Goal: Information Seeking & Learning: Compare options

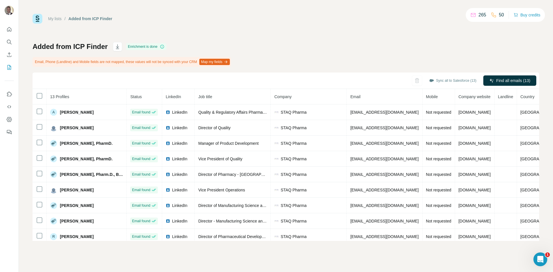
click at [85, 49] on h1 "Added from ICP Finder" at bounding box center [70, 46] width 75 height 9
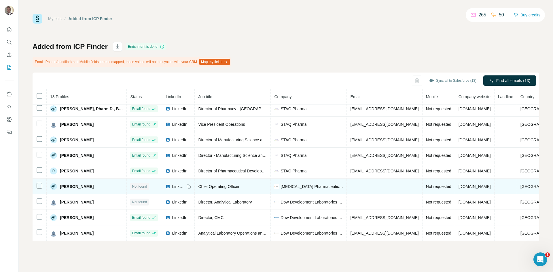
scroll to position [69, 0]
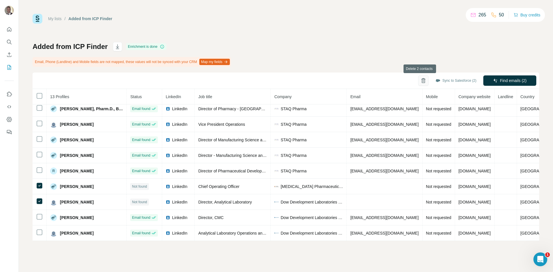
click at [422, 82] on icon "button" at bounding box center [423, 81] width 6 height 6
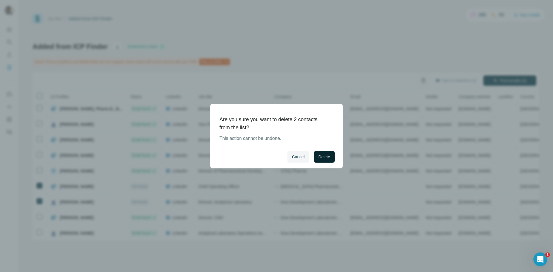
click at [324, 160] on button "Delete" at bounding box center [324, 157] width 21 height 12
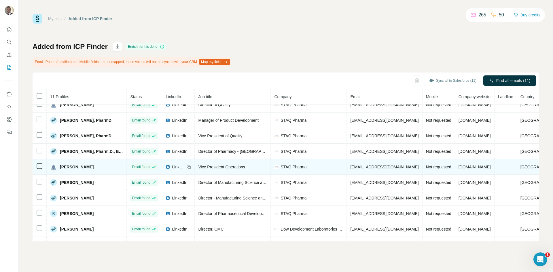
scroll to position [0, 0]
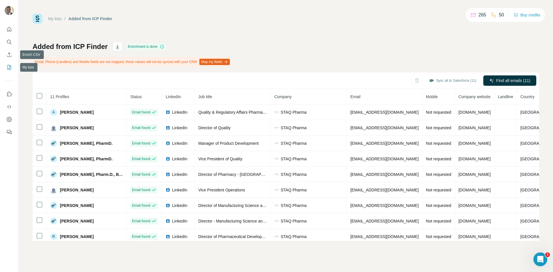
click at [11, 67] on icon "My lists" at bounding box center [9, 67] width 6 height 6
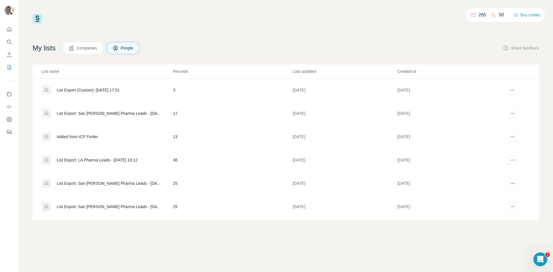
click at [86, 46] on span "Companies" at bounding box center [87, 48] width 21 height 6
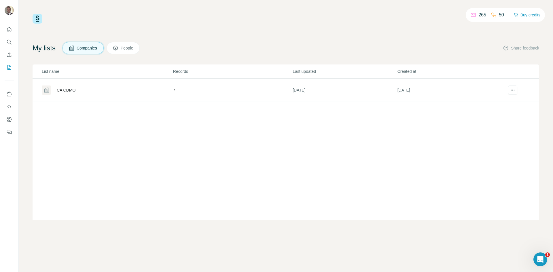
click at [124, 50] on span "People" at bounding box center [127, 48] width 13 height 6
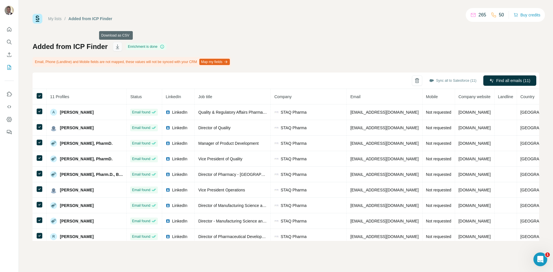
click at [120, 48] on button "button" at bounding box center [117, 46] width 9 height 9
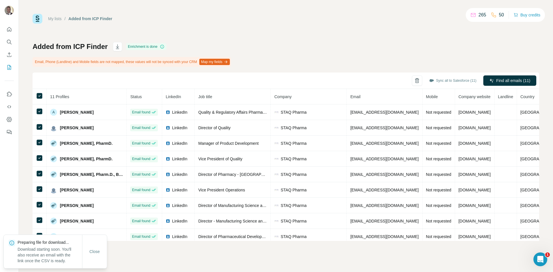
click at [52, 20] on link "My lists" at bounding box center [55, 18] width 14 height 5
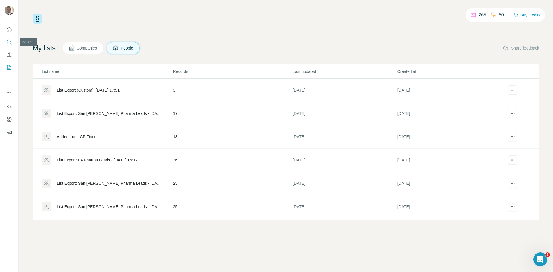
click at [12, 46] on button "Search" at bounding box center [9, 42] width 9 height 10
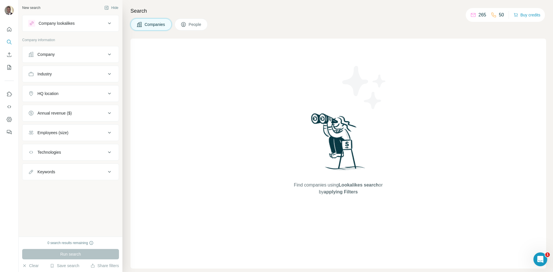
click at [48, 54] on div "Company" at bounding box center [45, 55] width 17 height 6
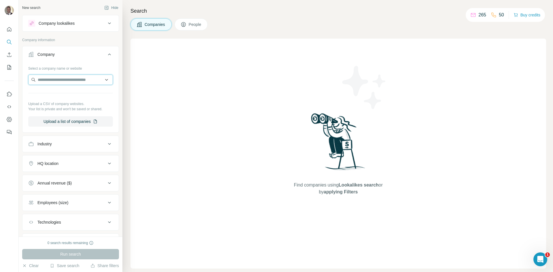
click at [69, 79] on input "text" at bounding box center [70, 80] width 85 height 10
type input "*******"
click at [74, 94] on p "Annovex Pharma" at bounding box center [60, 93] width 31 height 6
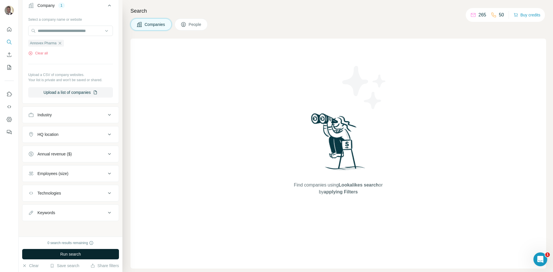
scroll to position [50, 0]
click at [80, 256] on span "Run search" at bounding box center [70, 254] width 21 height 6
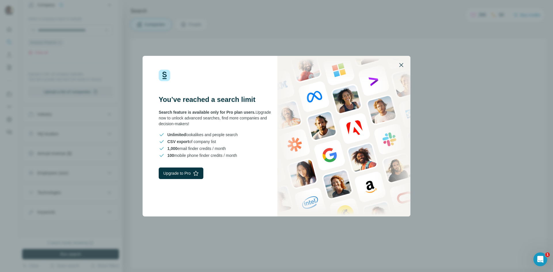
click at [400, 65] on icon "button" at bounding box center [401, 65] width 7 height 7
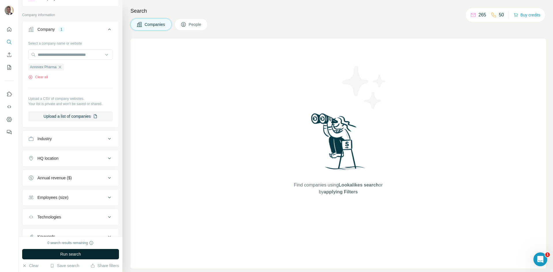
scroll to position [0, 0]
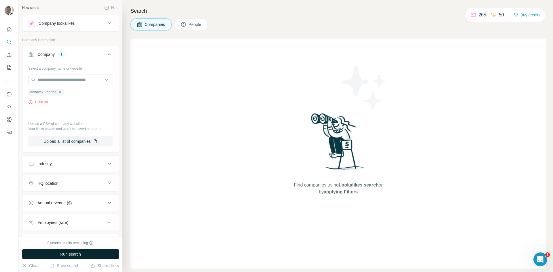
click at [62, 257] on button "Run search" at bounding box center [70, 254] width 97 height 10
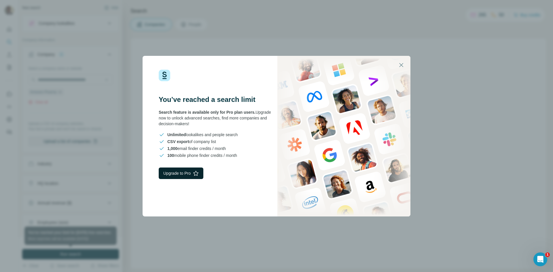
click at [174, 176] on button "Upgrade to Pro" at bounding box center [181, 174] width 45 height 12
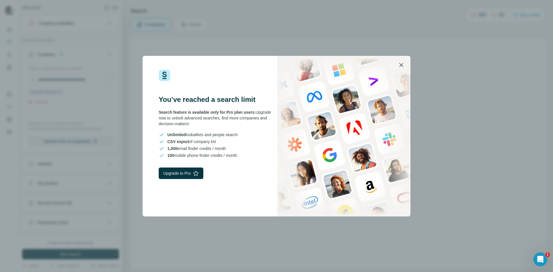
click at [400, 66] on icon "button" at bounding box center [401, 65] width 4 height 4
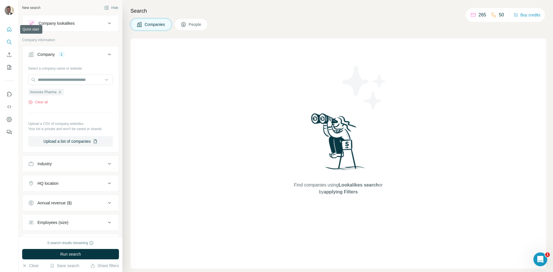
click at [7, 31] on icon "Quick start" at bounding box center [9, 29] width 6 height 6
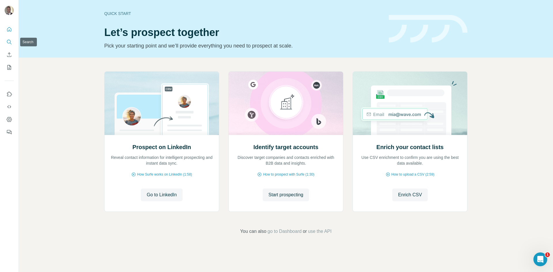
click at [7, 43] on icon "Search" at bounding box center [9, 42] width 6 height 6
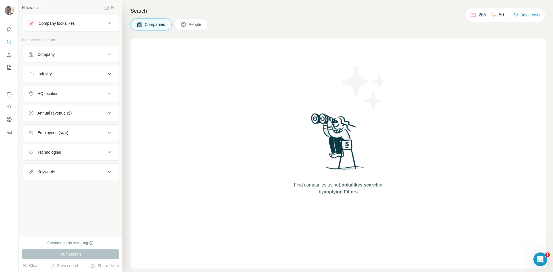
click at [75, 28] on button "Company lookalikes" at bounding box center [70, 23] width 96 height 14
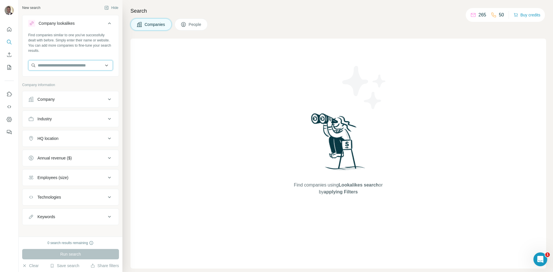
click at [66, 65] on input "text" at bounding box center [70, 65] width 85 height 10
type input "**********"
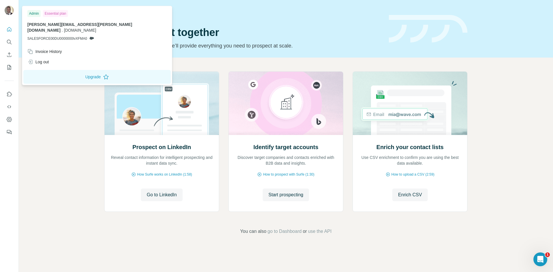
click at [47, 13] on div "Essential plan" at bounding box center [55, 13] width 25 height 7
click at [64, 72] on button "Upgrade" at bounding box center [96, 77] width 147 height 14
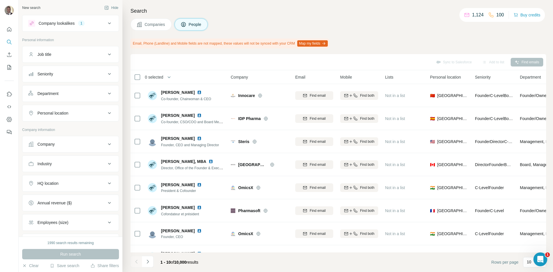
click at [68, 185] on div "HQ location" at bounding box center [67, 183] width 78 height 6
click at [66, 198] on input "text" at bounding box center [70, 198] width 85 height 10
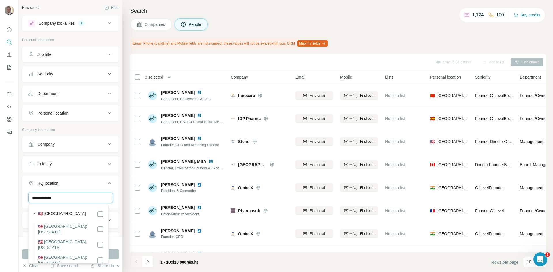
type input "**********"
click at [51, 212] on label "🇺🇸 United States" at bounding box center [62, 214] width 48 height 7
click at [113, 254] on button "Run search" at bounding box center [70, 254] width 97 height 10
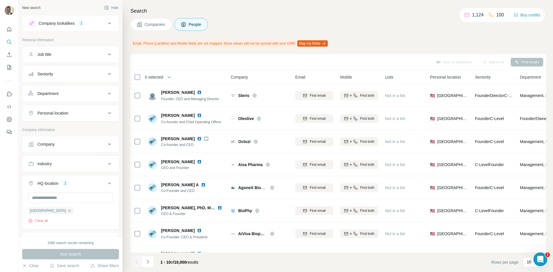
click at [147, 24] on span "Companies" at bounding box center [155, 25] width 21 height 6
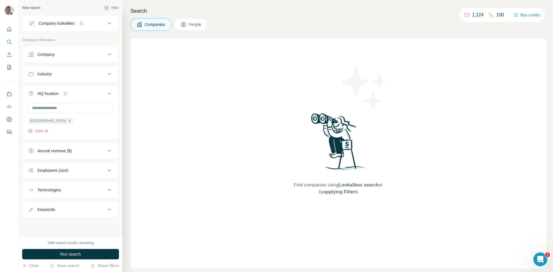
click at [110, 27] on button "Company lookalikes 1" at bounding box center [70, 23] width 96 height 14
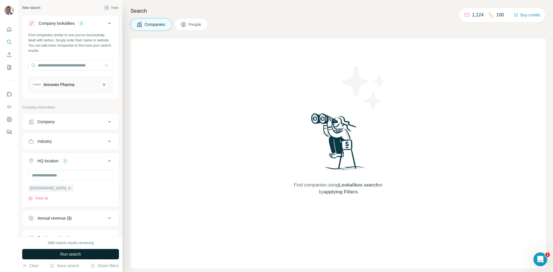
click at [61, 253] on span "Run search" at bounding box center [70, 254] width 21 height 6
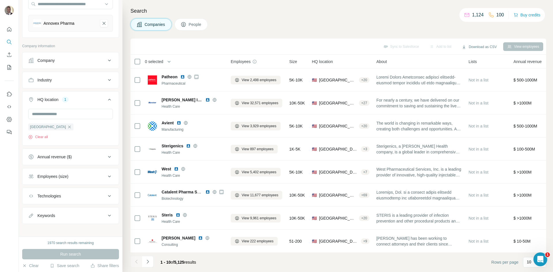
scroll to position [65, 0]
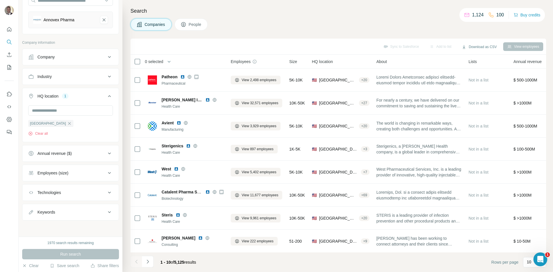
click at [65, 208] on button "Keywords" at bounding box center [70, 212] width 96 height 14
click at [67, 226] on input "text" at bounding box center [64, 226] width 73 height 10
type input "****"
click at [69, 254] on div "Run search" at bounding box center [70, 254] width 97 height 10
click at [107, 226] on icon "button" at bounding box center [108, 226] width 6 height 6
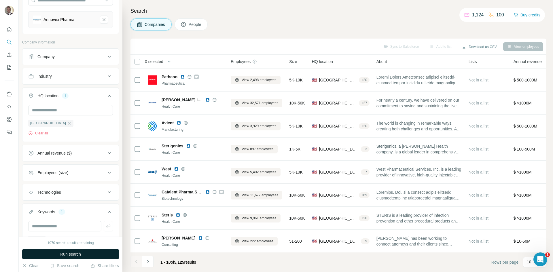
click at [78, 252] on span "Run search" at bounding box center [70, 254] width 21 height 6
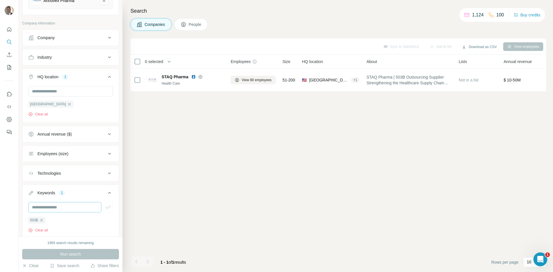
scroll to position [103, 0]
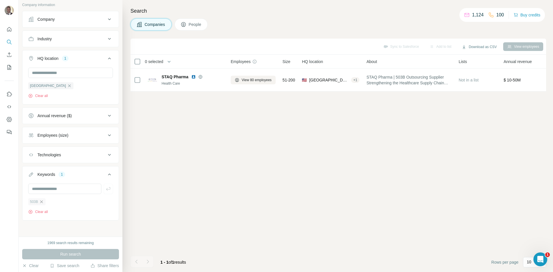
click at [42, 202] on icon "button" at bounding box center [41, 201] width 3 height 3
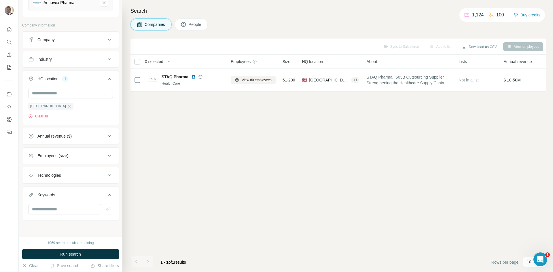
scroll to position [82, 0]
click at [45, 210] on input "text" at bounding box center [64, 209] width 73 height 10
type input "****"
click at [71, 252] on span "Run search" at bounding box center [70, 254] width 21 height 6
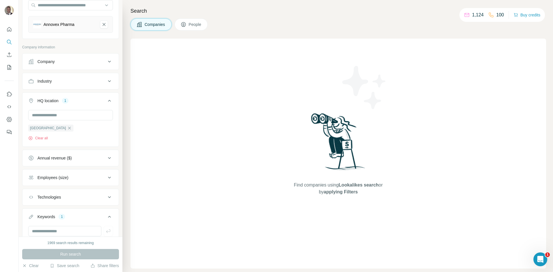
scroll to position [103, 0]
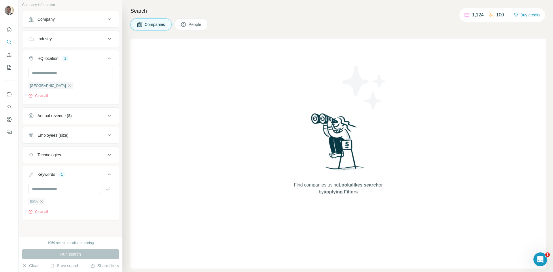
click at [44, 203] on icon "button" at bounding box center [41, 201] width 5 height 5
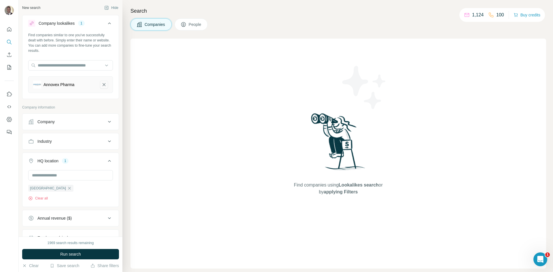
click at [101, 85] on icon "Annovex Pharma-remove-button" at bounding box center [103, 85] width 5 height 6
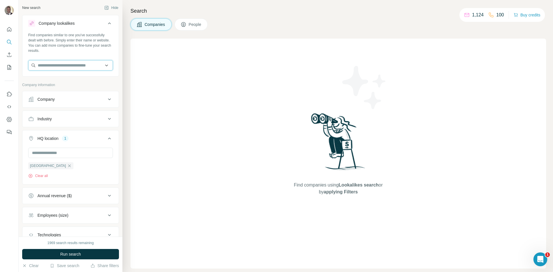
click at [93, 66] on input "text" at bounding box center [70, 65] width 85 height 10
click at [57, 68] on input "text" at bounding box center [70, 65] width 85 height 10
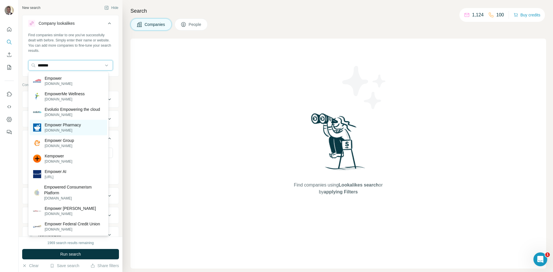
type input "*******"
click at [75, 128] on p "Empower Pharmacy" at bounding box center [63, 125] width 36 height 6
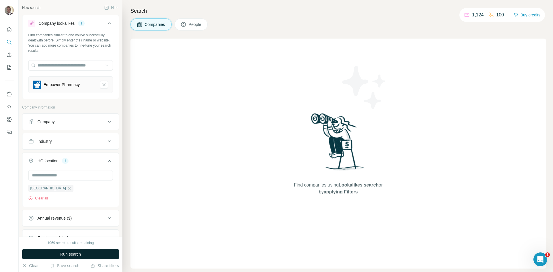
click at [71, 255] on span "Run search" at bounding box center [70, 254] width 21 height 6
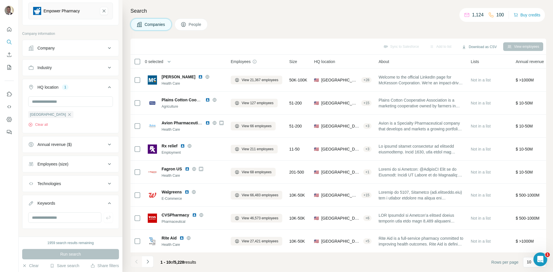
scroll to position [82, 0]
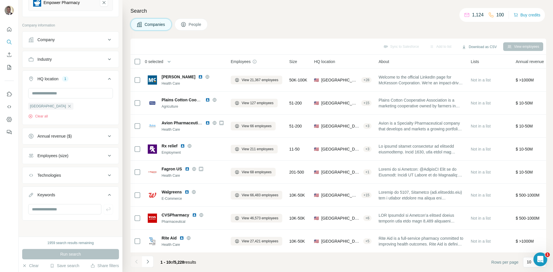
click at [106, 153] on icon at bounding box center [109, 155] width 7 height 7
click at [32, 168] on icon at bounding box center [31, 168] width 7 height 7
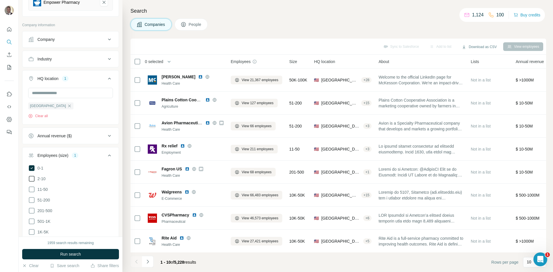
click at [32, 178] on icon at bounding box center [31, 178] width 7 height 7
click at [31, 186] on icon at bounding box center [31, 189] width 7 height 7
click at [31, 202] on icon at bounding box center [31, 200] width 7 height 7
click at [33, 208] on icon at bounding box center [31, 210] width 7 height 7
click at [67, 250] on button "Run search" at bounding box center [70, 254] width 97 height 10
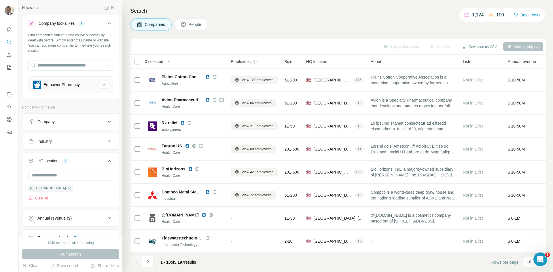
scroll to position [202, 0]
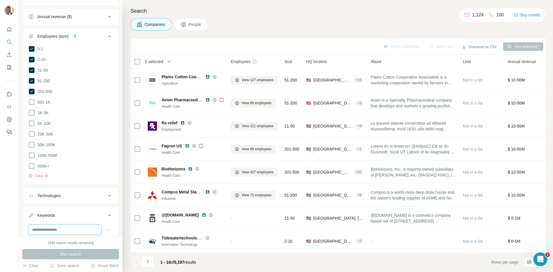
click at [72, 225] on input "text" at bounding box center [64, 230] width 73 height 10
type input "**********"
click at [106, 230] on button "button" at bounding box center [108, 230] width 9 height 10
click at [85, 252] on button "Run search" at bounding box center [70, 254] width 97 height 10
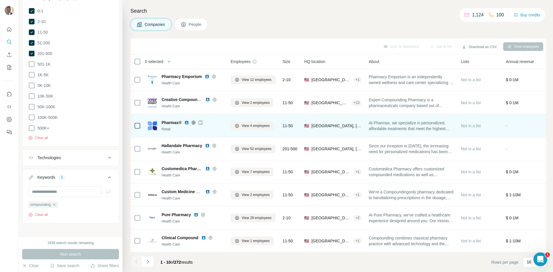
scroll to position [49, 0]
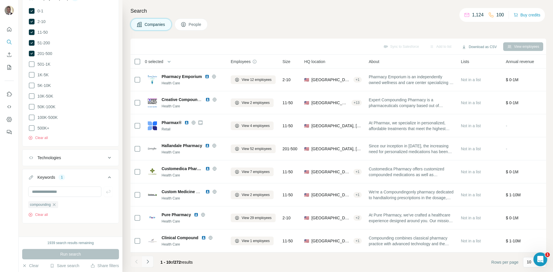
click at [150, 263] on icon "Navigate to next page" at bounding box center [148, 262] width 6 height 6
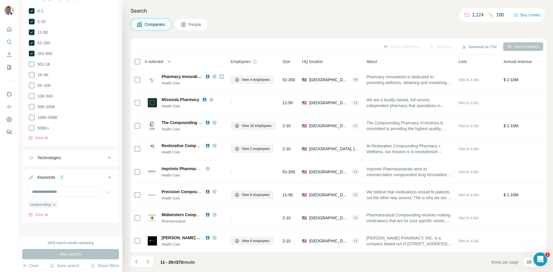
drag, startPoint x: 139, startPoint y: 260, endPoint x: 142, endPoint y: 259, distance: 3.0
click at [139, 260] on button "Navigate to previous page" at bounding box center [136, 262] width 12 height 12
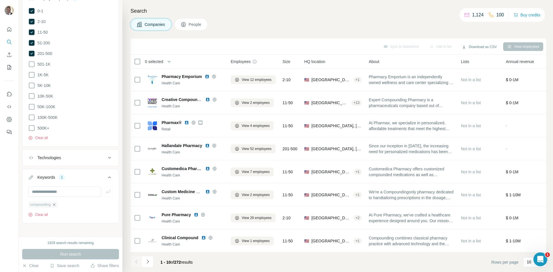
click at [56, 203] on icon "button" at bounding box center [54, 204] width 3 height 3
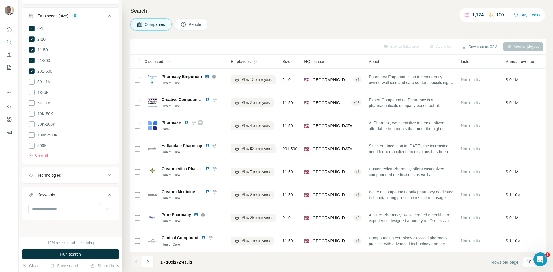
scroll to position [219, 0]
click at [62, 210] on input "text" at bounding box center [64, 212] width 73 height 10
type input "***"
click at [105, 210] on icon "button" at bounding box center [108, 213] width 6 height 6
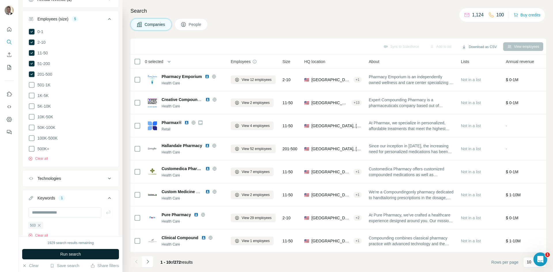
click at [81, 256] on span "Run search" at bounding box center [70, 254] width 21 height 6
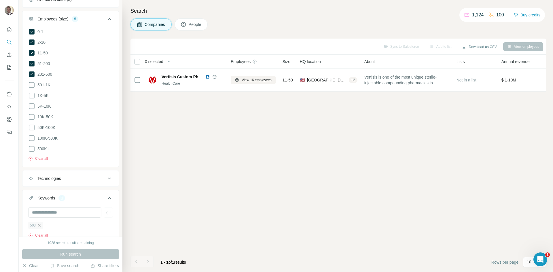
click at [41, 223] on icon "button" at bounding box center [39, 225] width 5 height 5
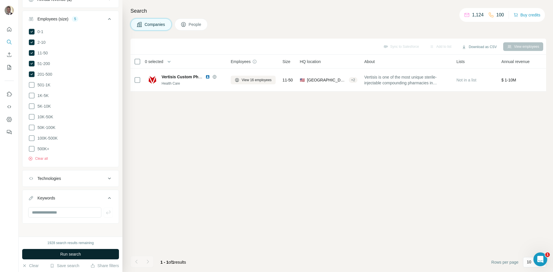
click at [55, 253] on button "Run search" at bounding box center [70, 254] width 97 height 10
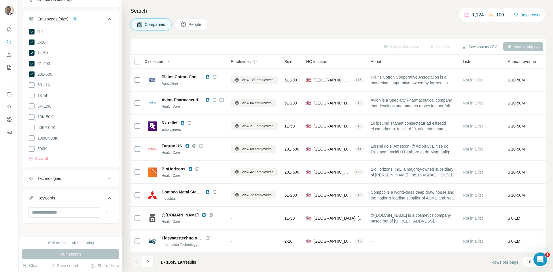
click at [189, 23] on button "People" at bounding box center [190, 24] width 33 height 12
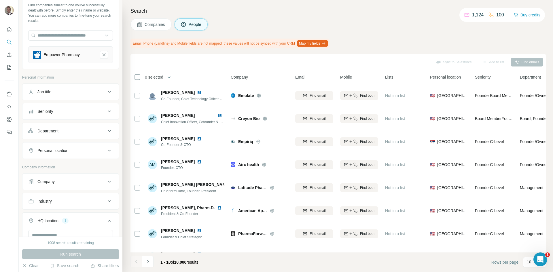
scroll to position [17, 0]
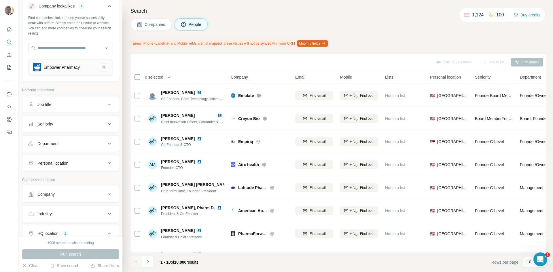
click at [73, 107] on button "Job title" at bounding box center [70, 105] width 96 height 14
click at [76, 141] on div "Seniority" at bounding box center [67, 141] width 78 height 6
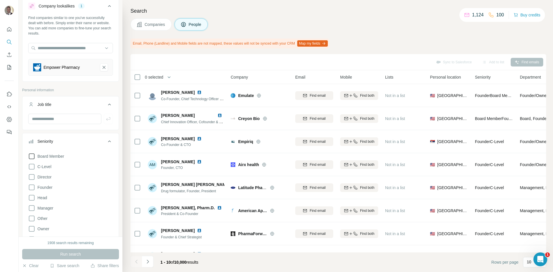
click at [42, 157] on span "Board Member" at bounding box center [49, 156] width 29 height 6
click at [41, 173] on div "Board Member C-Level Director Founder Head Manager Other Owner Partner VP Clear…" at bounding box center [70, 206] width 85 height 111
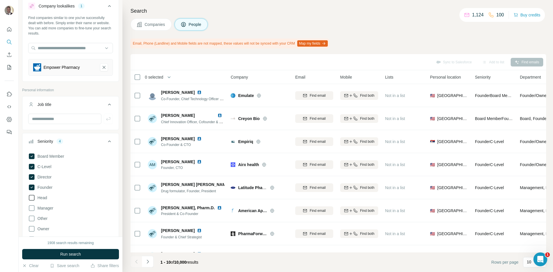
click at [45, 198] on span "Head" at bounding box center [41, 198] width 12 height 6
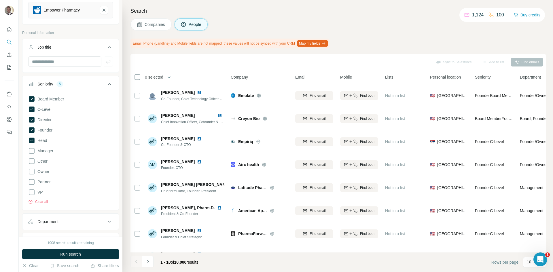
scroll to position [75, 0]
click at [45, 174] on span "Owner" at bounding box center [42, 171] width 14 height 6
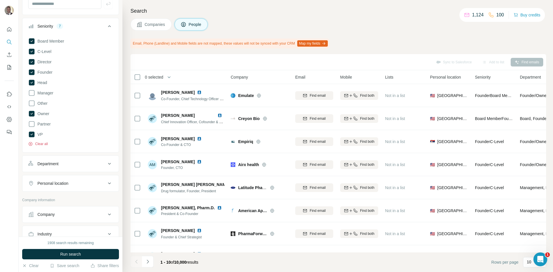
click at [39, 143] on button "Clear all" at bounding box center [38, 143] width 20 height 5
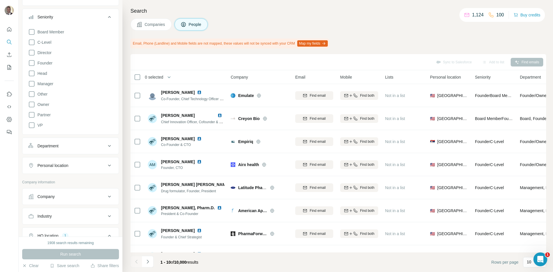
scroll to position [161, 0]
click at [92, 149] on div "Personal location" at bounding box center [67, 146] width 78 height 6
click at [86, 156] on input "text" at bounding box center [70, 160] width 85 height 10
click at [92, 147] on div "Personal location" at bounding box center [67, 146] width 78 height 6
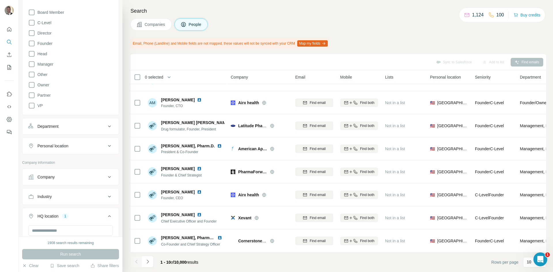
scroll to position [0, 0]
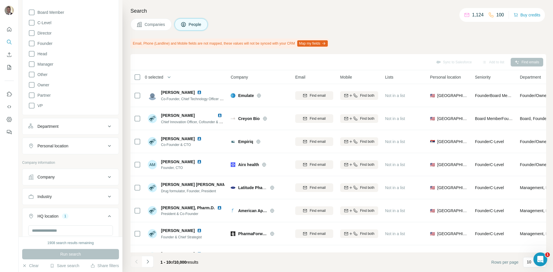
click at [161, 26] on span "Companies" at bounding box center [155, 25] width 21 height 6
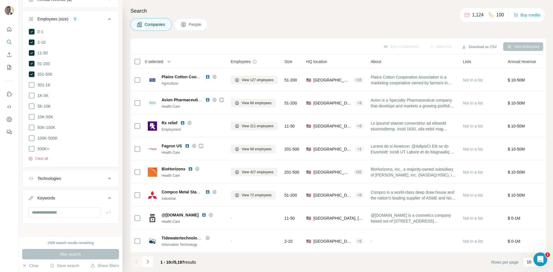
scroll to position [17, 0]
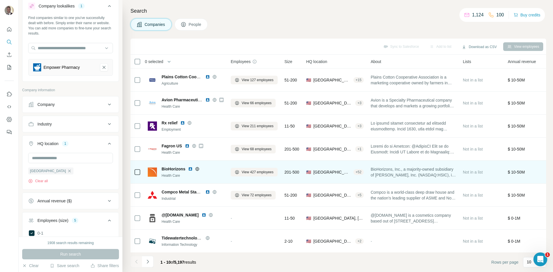
click at [428, 173] on span "BioHorizons, Inc., a majority-owned subsidiary of Henry Schein, Inc. (NASDAQ:HS…" at bounding box center [412, 172] width 85 height 12
click at [411, 174] on span "BioHorizons, Inc., a majority-owned subsidiary of Henry Schein, Inc. (NASDAQ:HS…" at bounding box center [412, 172] width 85 height 12
click at [169, 170] on span "BioHorizons" at bounding box center [173, 169] width 24 height 6
click at [155, 172] on img at bounding box center [152, 172] width 9 height 9
click at [432, 173] on span "BioHorizons, Inc., a majority-owned subsidiary of Henry Schein, Inc. (NASDAQ:HS…" at bounding box center [412, 172] width 85 height 12
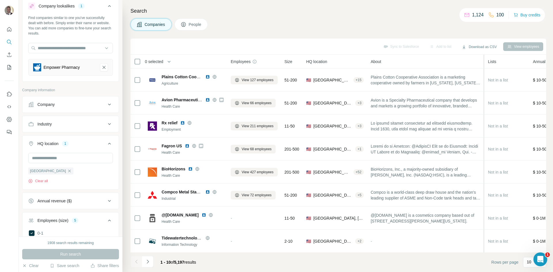
drag, startPoint x: 461, startPoint y: 63, endPoint x: 479, endPoint y: 59, distance: 18.1
click at [0, 0] on tr "0 selected Companies Employees Size HQ location About Lists Annual revenue Tech…" at bounding box center [0, 0] width 0 height 0
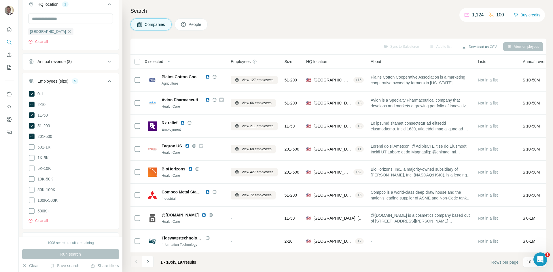
scroll to position [219, 0]
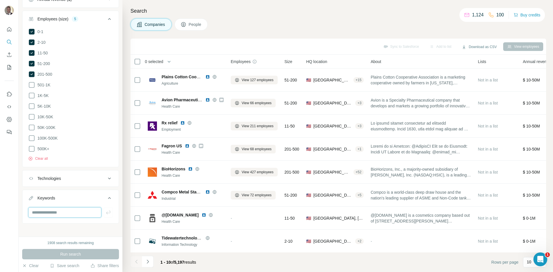
click at [71, 214] on input "text" at bounding box center [64, 212] width 73 height 10
type input "**********"
click at [107, 210] on icon "button" at bounding box center [108, 213] width 6 height 6
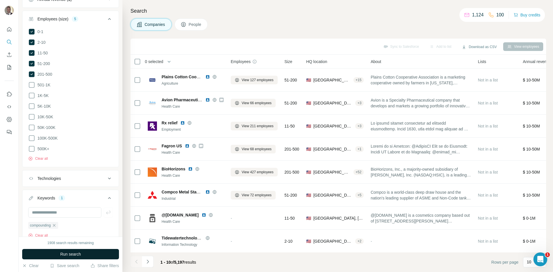
click at [69, 255] on span "Run search" at bounding box center [70, 254] width 21 height 6
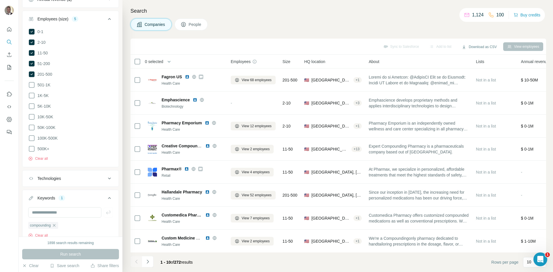
click at [188, 31] on div "Search Companies People Sync to Salesforce Add to list Download as CSV View emp…" at bounding box center [337, 136] width 430 height 272
click at [186, 26] on icon at bounding box center [183, 25] width 6 height 6
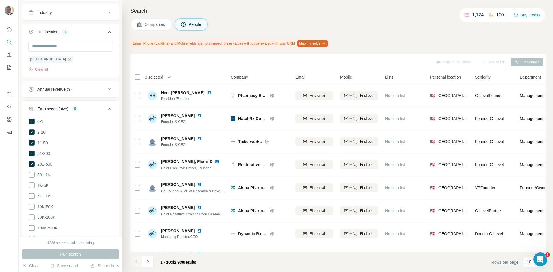
click at [162, 22] on span "Companies" at bounding box center [155, 25] width 21 height 6
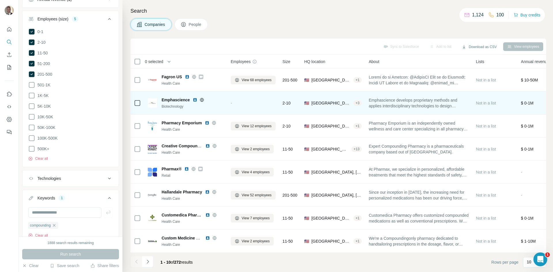
click at [170, 101] on span "Emphascience" at bounding box center [175, 100] width 28 height 6
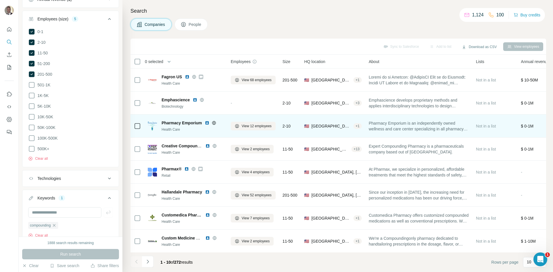
click at [171, 122] on span "Pharmacy Emporium" at bounding box center [181, 123] width 40 height 6
click at [242, 126] on span "View 12 employees" at bounding box center [257, 125] width 30 height 5
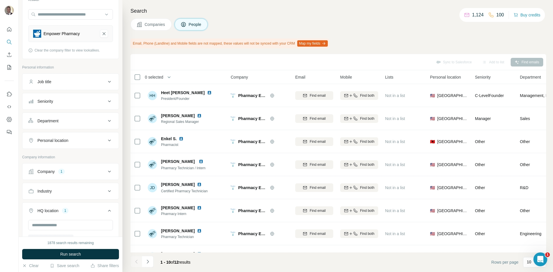
scroll to position [46, 0]
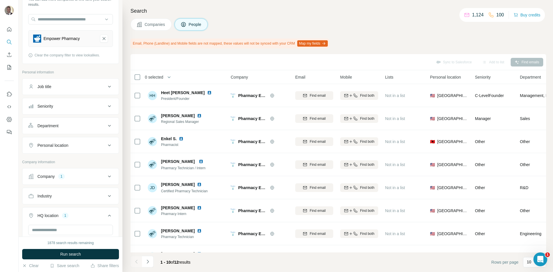
click at [81, 149] on button "Personal location" at bounding box center [70, 145] width 96 height 14
click at [78, 159] on input "text" at bounding box center [70, 160] width 85 height 10
type input "**********"
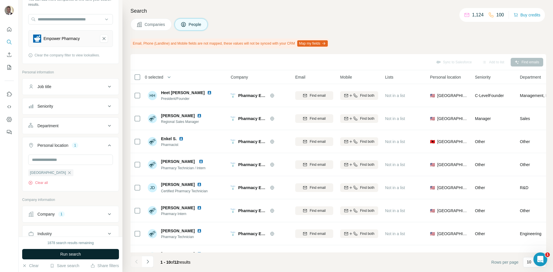
click at [90, 253] on button "Run search" at bounding box center [70, 254] width 97 height 10
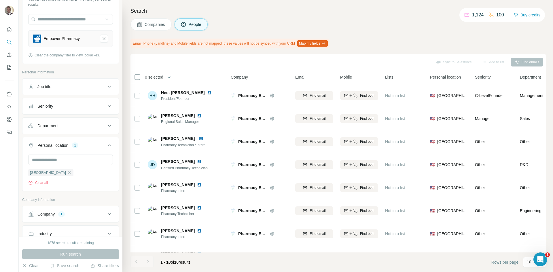
click at [156, 20] on button "Companies" at bounding box center [150, 24] width 41 height 12
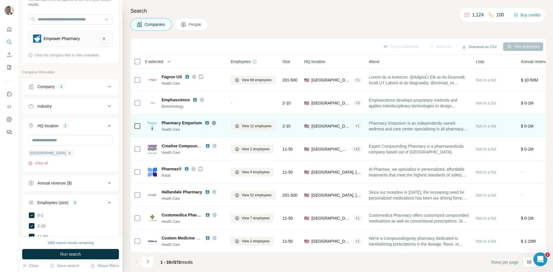
click at [172, 123] on span "Pharmacy Emporium" at bounding box center [181, 123] width 40 height 6
click at [238, 127] on icon at bounding box center [237, 126] width 4 height 4
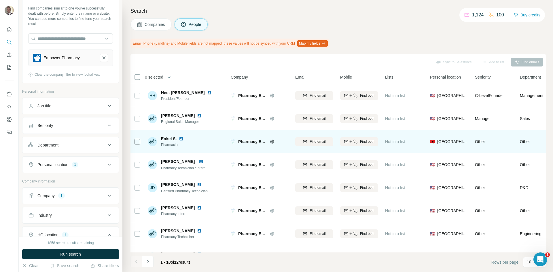
scroll to position [17, 0]
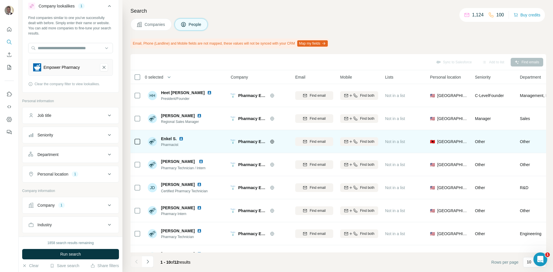
click at [97, 175] on div "Personal location 1" at bounding box center [67, 174] width 78 height 6
click at [96, 185] on input "text" at bounding box center [70, 188] width 85 height 10
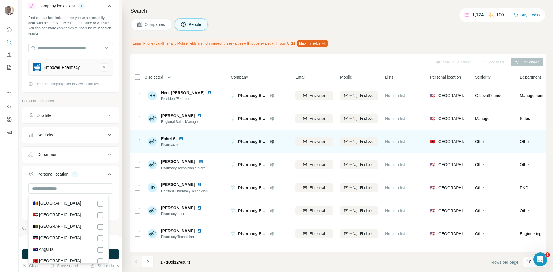
click at [20, 256] on div "1858 search results remaining Run search Clear Save search Share filters" at bounding box center [71, 254] width 104 height 35
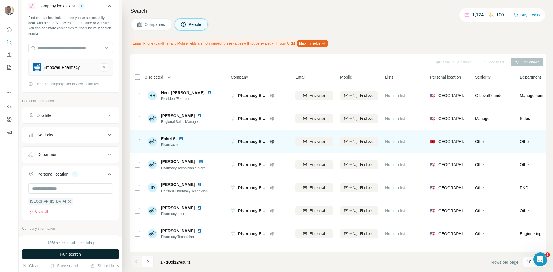
click at [28, 253] on button "Run search" at bounding box center [70, 254] width 97 height 10
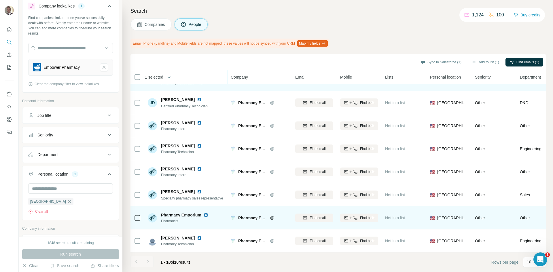
scroll to position [0, 0]
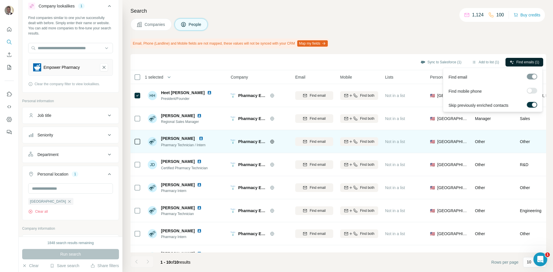
click at [512, 62] on icon "button" at bounding box center [512, 62] width 4 height 4
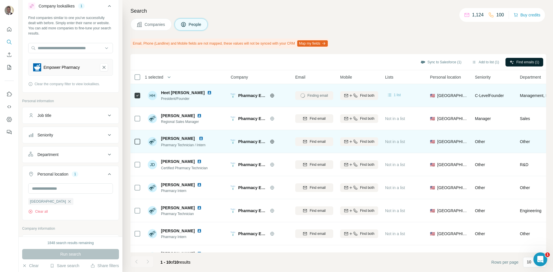
click at [400, 94] on span "1 list" at bounding box center [397, 94] width 7 height 5
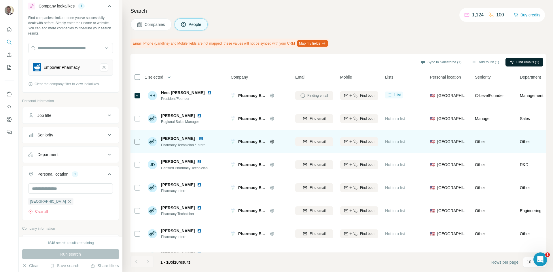
click at [161, 26] on span "Companies" at bounding box center [155, 25] width 21 height 6
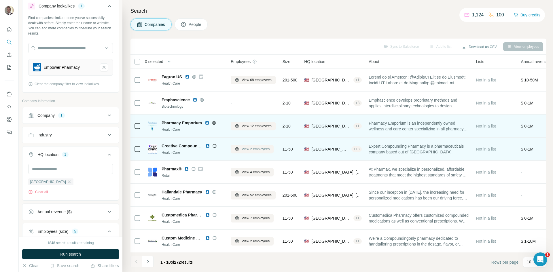
click at [244, 146] on button "View 2 employees" at bounding box center [252, 149] width 43 height 9
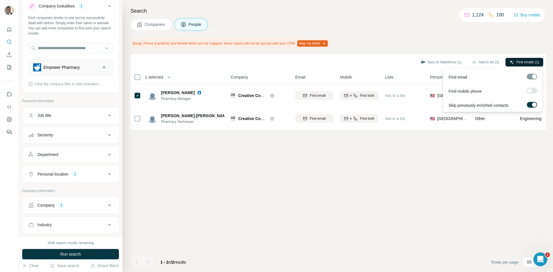
click at [513, 60] on button "Find emails (1)" at bounding box center [524, 62] width 38 height 9
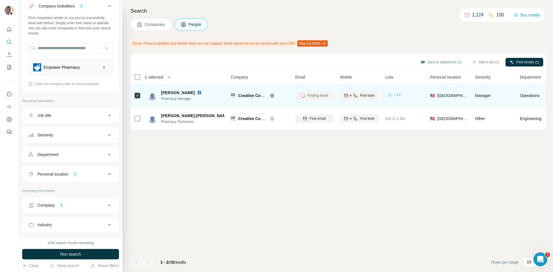
click at [391, 94] on icon at bounding box center [390, 95] width 6 height 6
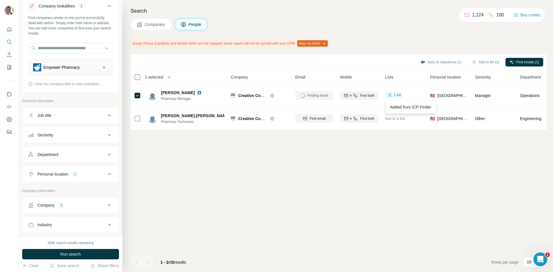
click at [382, 161] on div "Sync to Salesforce (1) Add to list (1) Find emails (1) 1 selected People Compan…" at bounding box center [337, 163] width 415 height 218
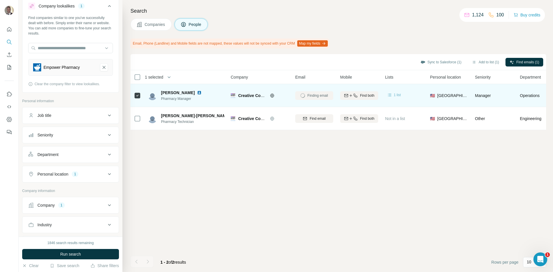
click at [386, 94] on div "1 list" at bounding box center [394, 95] width 18 height 7
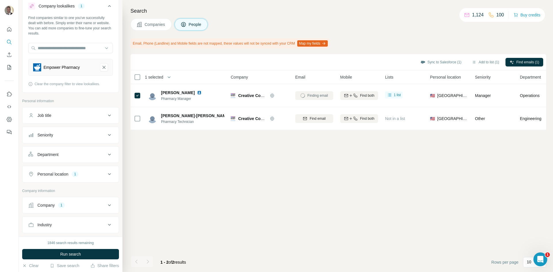
click at [368, 163] on div "Sync to Salesforce (1) Add to list (1) Find emails (1) 1 selected People Compan…" at bounding box center [337, 163] width 415 height 218
click at [334, 207] on div "Sync to Salesforce (1) Add to list (1) Find emails (1) 1 selected People Compan…" at bounding box center [337, 163] width 415 height 218
click at [148, 24] on span "Companies" at bounding box center [155, 25] width 21 height 6
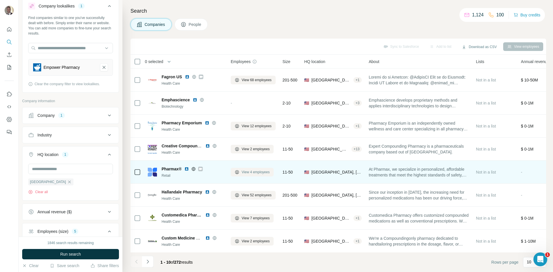
click at [246, 171] on span "View 4 employees" at bounding box center [256, 172] width 28 height 5
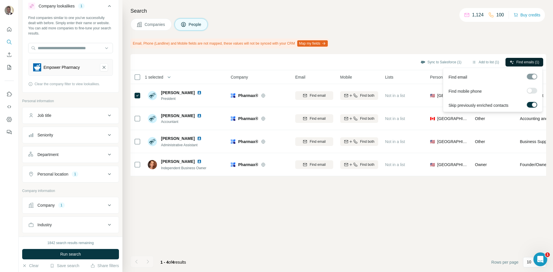
click at [521, 61] on span "Find emails (1)" at bounding box center [527, 62] width 23 height 5
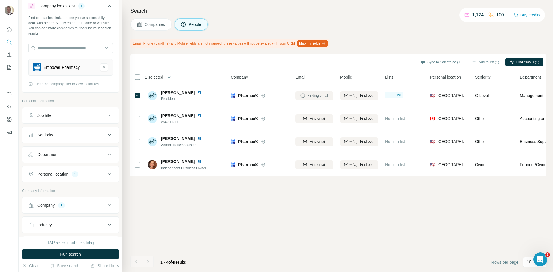
click at [152, 25] on span "Companies" at bounding box center [155, 25] width 21 height 6
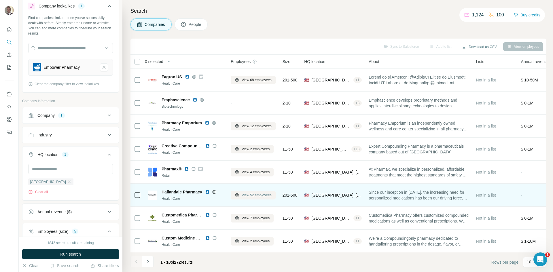
click at [246, 193] on span "View 52 employees" at bounding box center [257, 195] width 30 height 5
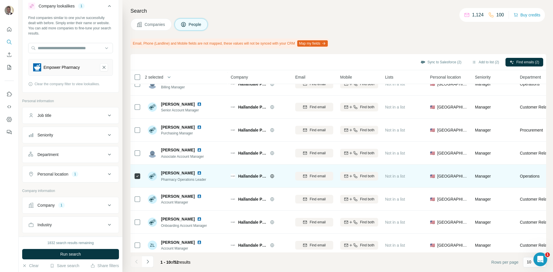
scroll to position [65, 0]
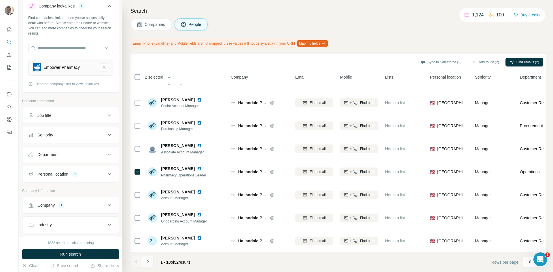
click at [150, 262] on icon "Navigate to next page" at bounding box center [148, 262] width 6 height 6
click at [148, 262] on icon "Navigate to next page" at bounding box center [148, 262] width 6 height 6
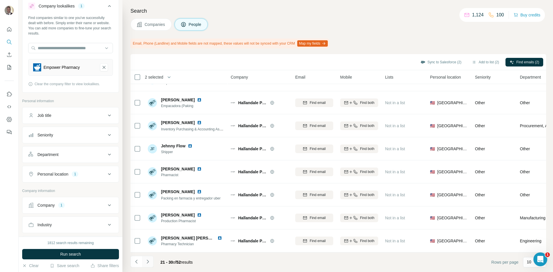
click at [146, 262] on icon "Navigate to next page" at bounding box center [148, 262] width 6 height 6
click at [149, 264] on icon "Navigate to next page" at bounding box center [148, 262] width 6 height 6
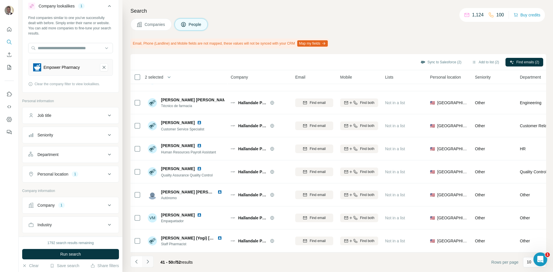
click at [149, 261] on icon "Navigate to next page" at bounding box center [148, 262] width 6 height 6
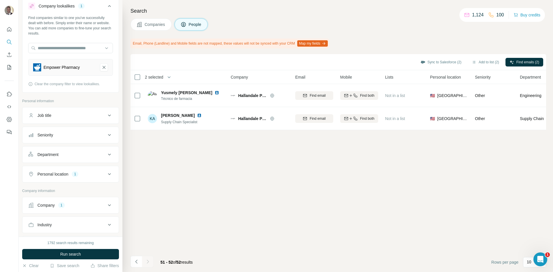
scroll to position [0, 0]
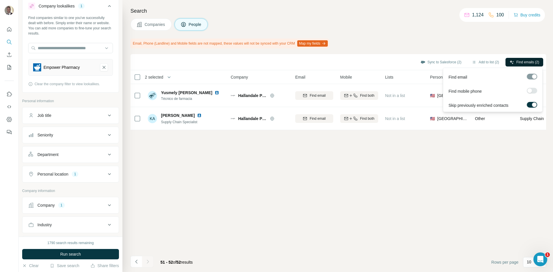
click at [527, 63] on span "Find emails (2)" at bounding box center [527, 62] width 23 height 5
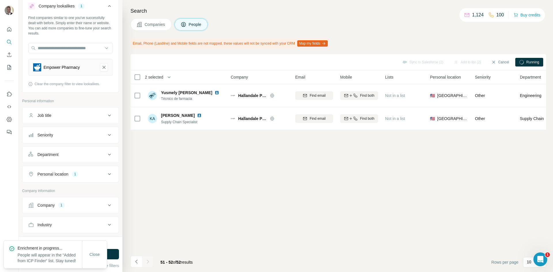
click at [162, 25] on span "Companies" at bounding box center [155, 25] width 21 height 6
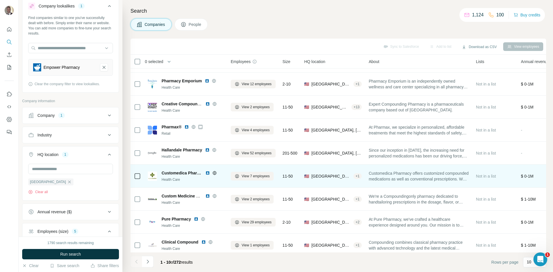
scroll to position [49, 0]
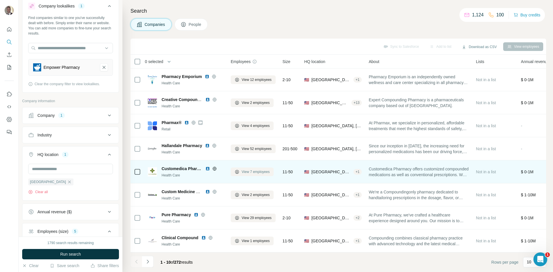
click at [245, 169] on span "View 7 employees" at bounding box center [256, 171] width 28 height 5
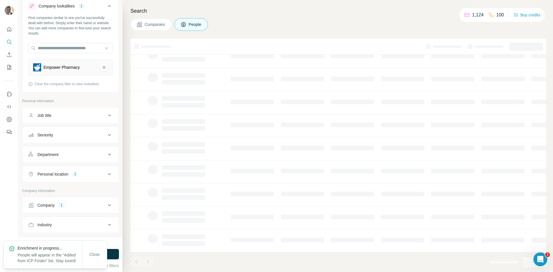
scroll to position [0, 0]
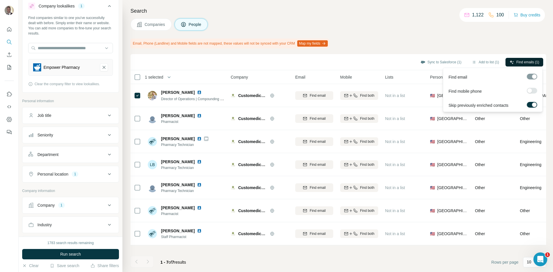
click at [524, 61] on span "Find emails (1)" at bounding box center [527, 62] width 23 height 5
click at [146, 25] on span "Companies" at bounding box center [155, 25] width 21 height 6
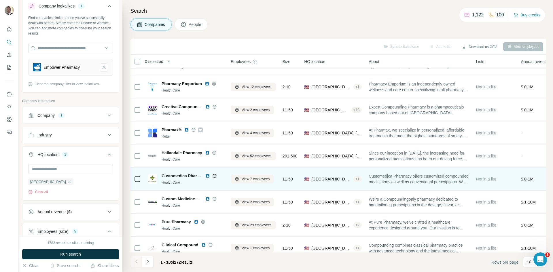
scroll to position [49, 0]
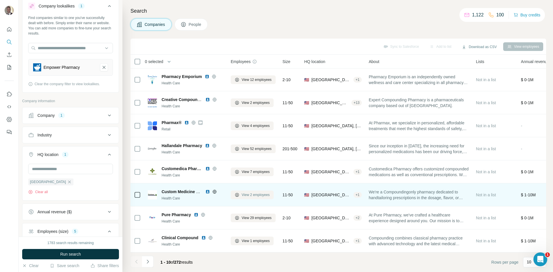
click at [244, 193] on span "View 2 employees" at bounding box center [256, 194] width 28 height 5
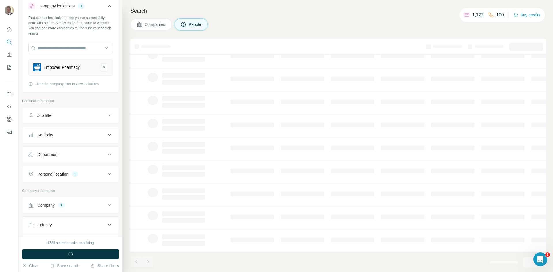
scroll to position [0, 0]
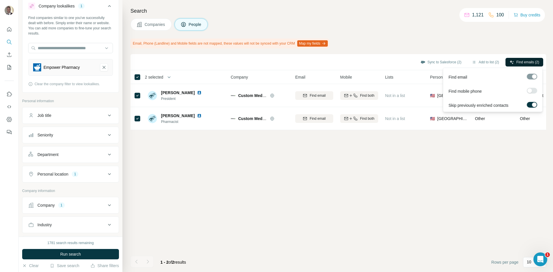
click at [520, 62] on span "Find emails (2)" at bounding box center [527, 62] width 23 height 5
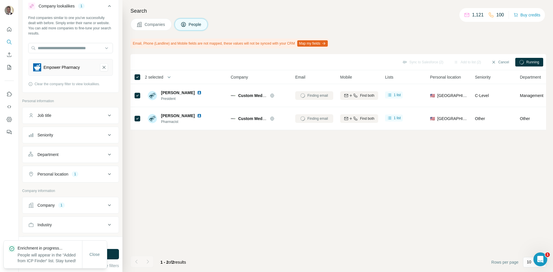
click at [167, 26] on button "Companies" at bounding box center [150, 24] width 41 height 12
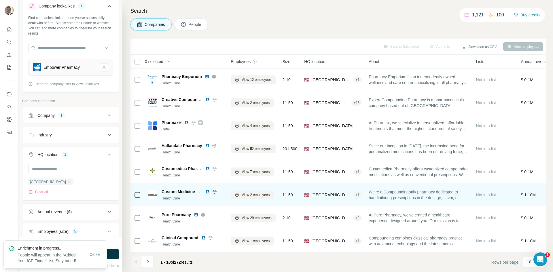
scroll to position [49, 0]
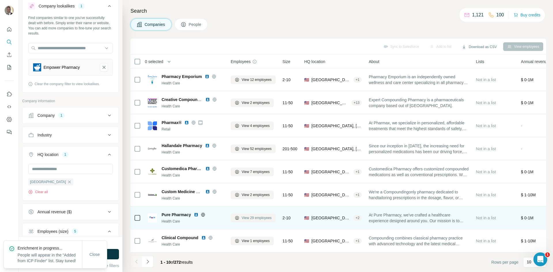
click at [256, 217] on span "View 29 employees" at bounding box center [257, 217] width 30 height 5
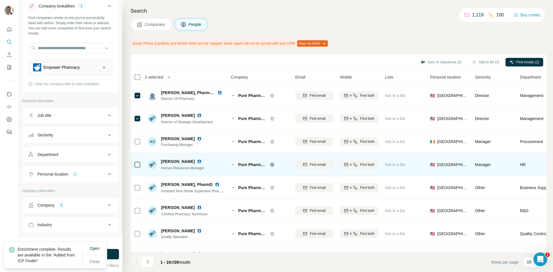
scroll to position [7, 0]
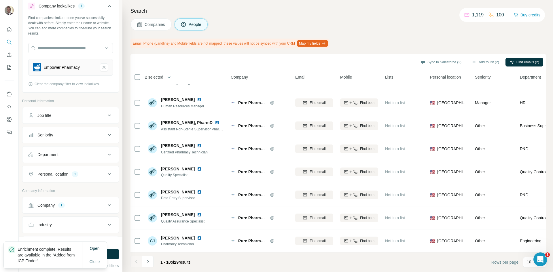
scroll to position [65, 0]
click at [150, 260] on icon "Navigate to next page" at bounding box center [148, 262] width 6 height 6
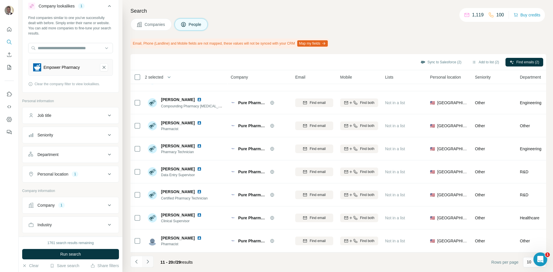
click at [148, 261] on icon "Navigate to next page" at bounding box center [148, 262] width 6 height 6
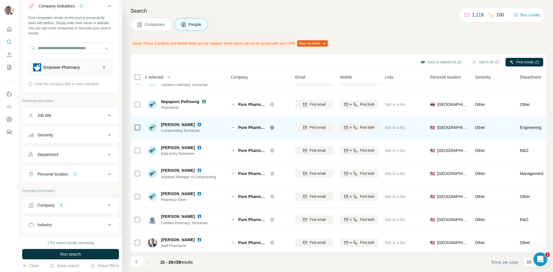
scroll to position [42, 0]
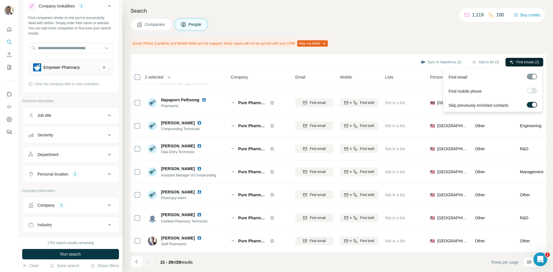
click at [509, 63] on icon "button" at bounding box center [511, 62] width 5 height 5
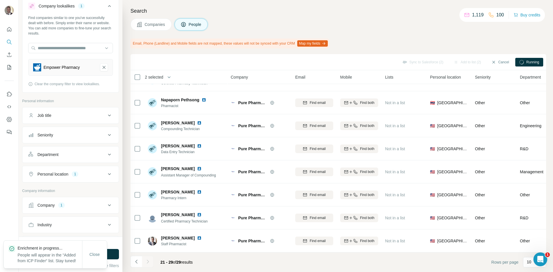
click at [143, 25] on button "Companies" at bounding box center [150, 24] width 41 height 12
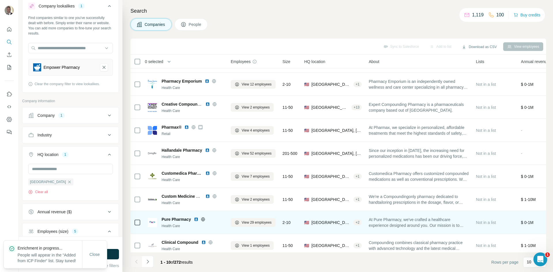
scroll to position [49, 0]
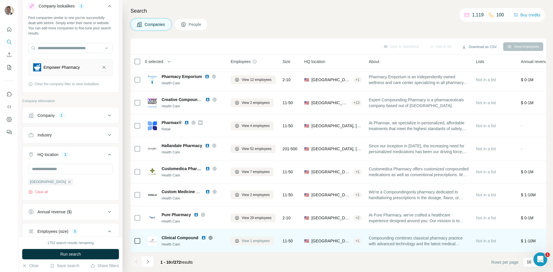
click at [254, 238] on span "View 1 employees" at bounding box center [256, 240] width 28 height 5
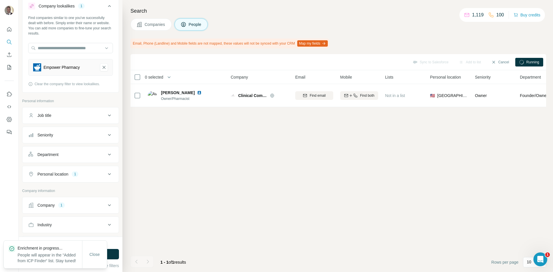
scroll to position [0, 0]
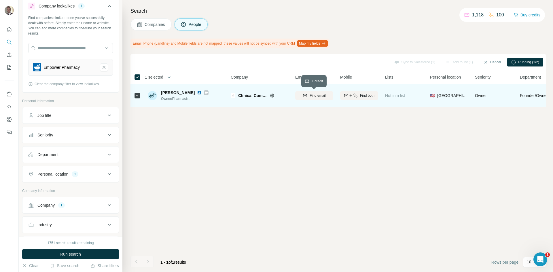
click at [323, 96] on span "Find email" at bounding box center [317, 95] width 16 height 5
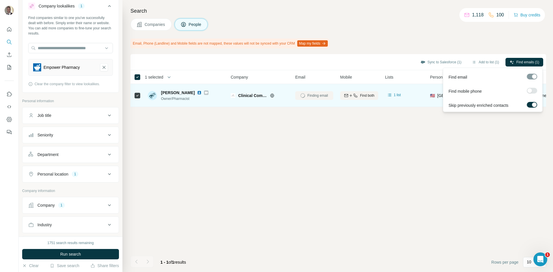
click at [511, 64] on icon "button" at bounding box center [511, 62] width 5 height 5
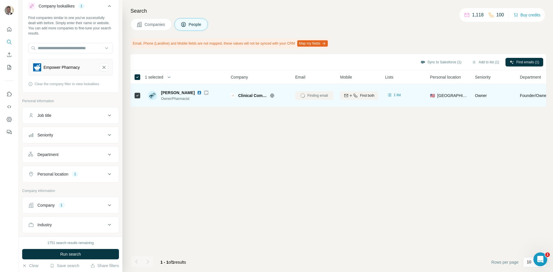
click at [148, 25] on span "Companies" at bounding box center [155, 25] width 21 height 6
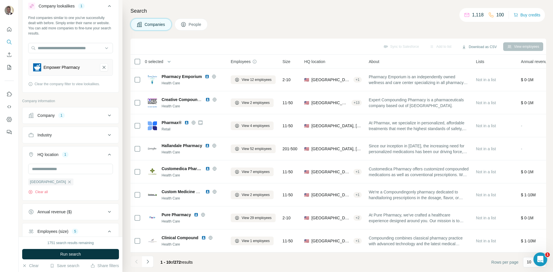
scroll to position [49, 0]
click at [151, 263] on button "Navigate to next page" at bounding box center [148, 262] width 12 height 12
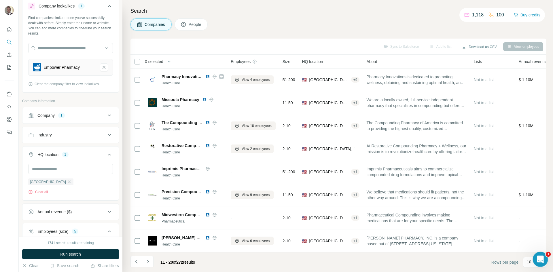
click at [544, 265] on html at bounding box center [539, 259] width 14 height 14
click at [530, 263] on p "10" at bounding box center [529, 262] width 5 height 6
click at [530, 263] on input at bounding box center [535, 262] width 17 height 6
click at [530, 263] on p "10" at bounding box center [529, 262] width 5 height 6
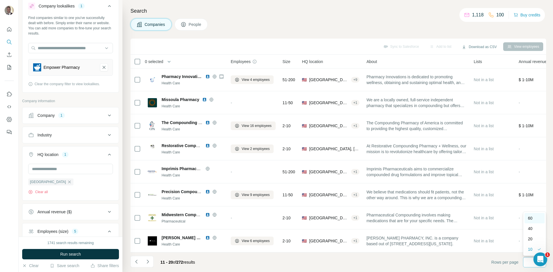
click at [536, 218] on div "60" at bounding box center [534, 218] width 13 height 6
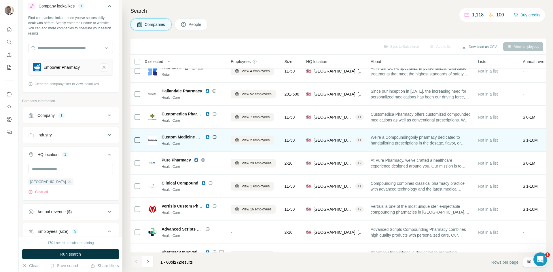
scroll to position [115, 0]
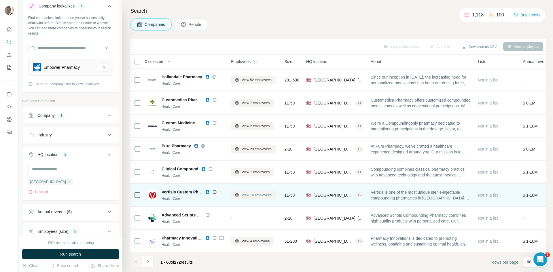
click at [258, 195] on span "View 16 employees" at bounding box center [257, 195] width 30 height 5
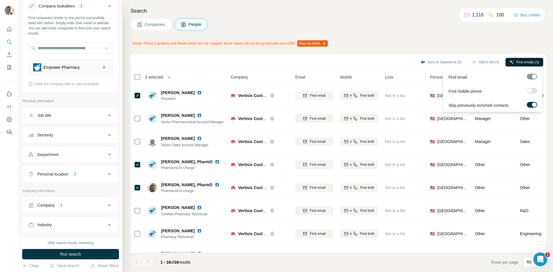
click at [524, 61] on span "Find emails (3)" at bounding box center [527, 62] width 23 height 5
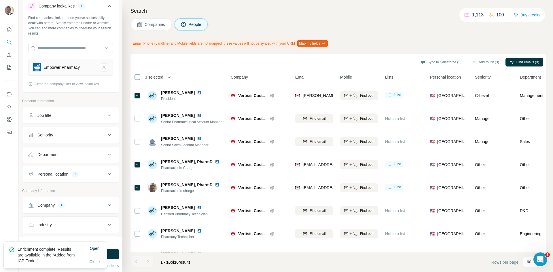
click at [149, 25] on span "Companies" at bounding box center [155, 25] width 21 height 6
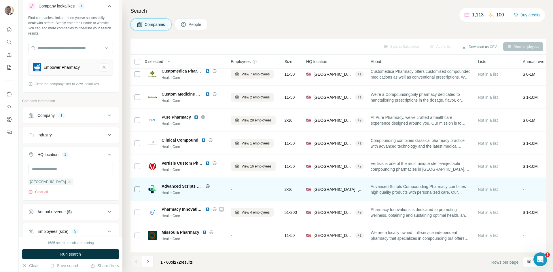
scroll to position [173, 0]
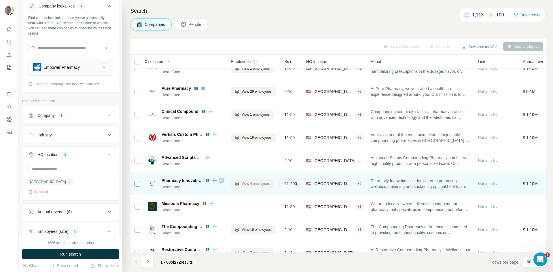
click at [250, 182] on span "View 4 employees" at bounding box center [256, 183] width 28 height 5
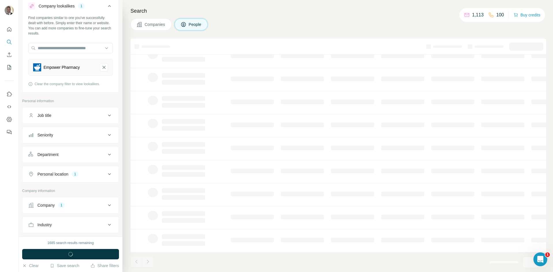
scroll to position [0, 0]
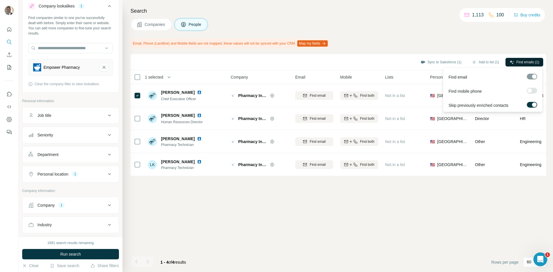
click at [518, 61] on span "Find emails (1)" at bounding box center [527, 62] width 23 height 5
click at [151, 25] on span "Companies" at bounding box center [155, 25] width 21 height 6
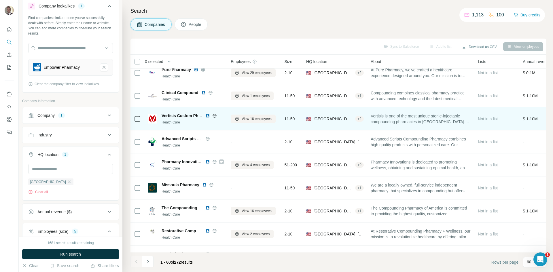
scroll to position [202, 0]
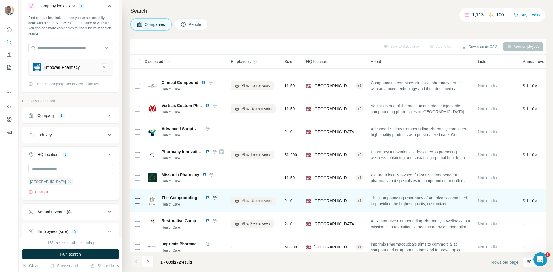
click at [254, 202] on span "View 16 employees" at bounding box center [257, 200] width 30 height 5
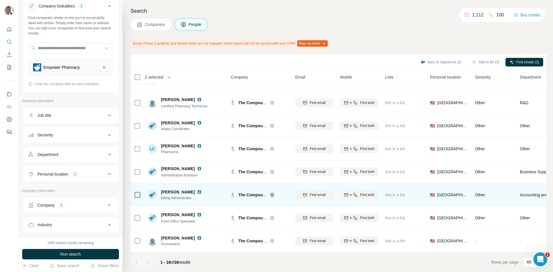
scroll to position [203, 0]
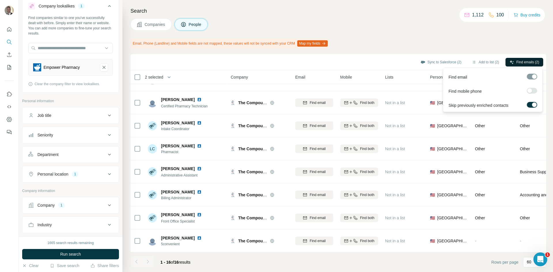
click at [528, 62] on span "Find emails (2)" at bounding box center [527, 62] width 23 height 5
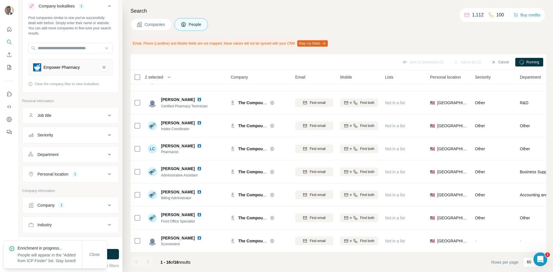
click at [149, 25] on span "Companies" at bounding box center [155, 25] width 21 height 6
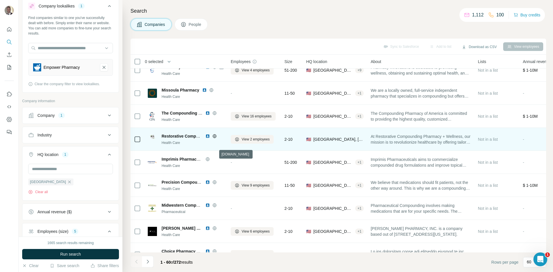
scroll to position [289, 0]
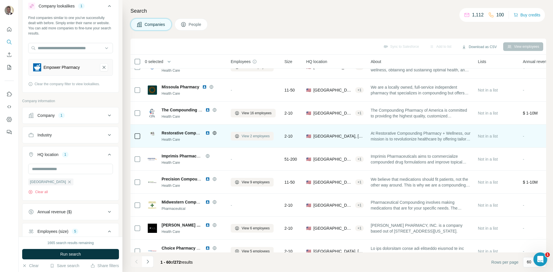
click at [246, 136] on span "View 2 employees" at bounding box center [256, 136] width 28 height 5
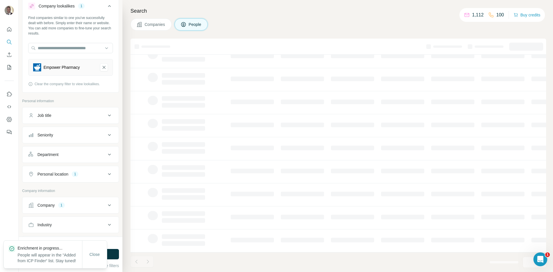
scroll to position [0, 0]
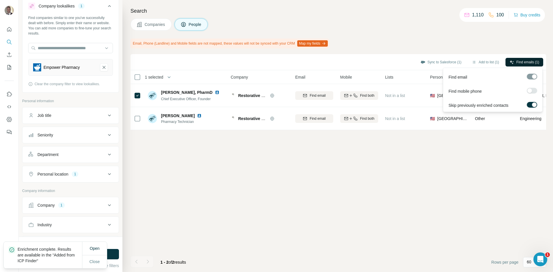
click at [524, 62] on span "Find emails (1)" at bounding box center [527, 62] width 23 height 5
click at [532, 62] on span "Find emails (1)" at bounding box center [527, 62] width 23 height 5
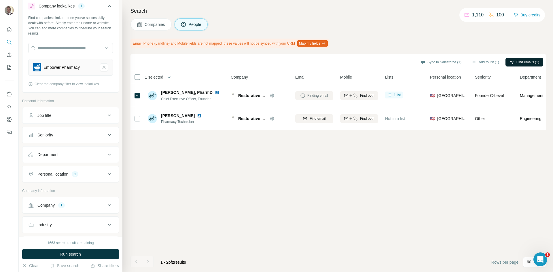
click at [408, 189] on div "Sync to Salesforce (1) Add to list (1) Find emails (1) 1 selected People Compan…" at bounding box center [337, 163] width 415 height 218
click at [144, 25] on button "Companies" at bounding box center [150, 24] width 41 height 12
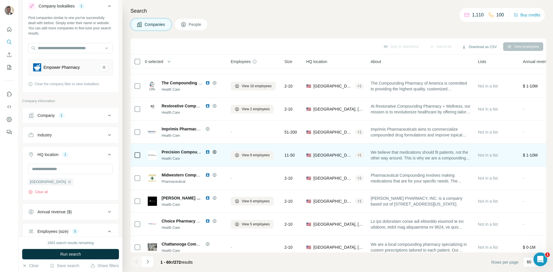
scroll to position [317, 0]
click at [259, 153] on span "View 9 employees" at bounding box center [256, 154] width 28 height 5
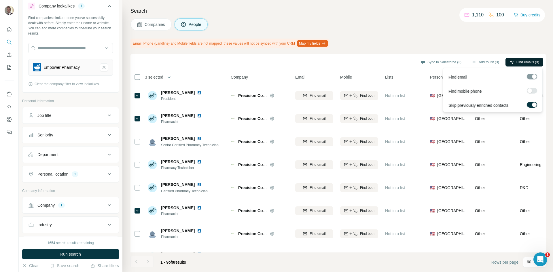
click at [517, 62] on span "Find emails (3)" at bounding box center [527, 62] width 23 height 5
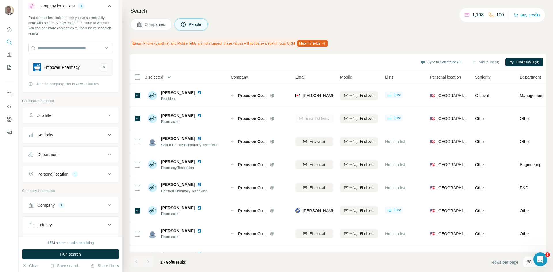
click at [163, 26] on span "Companies" at bounding box center [155, 25] width 21 height 6
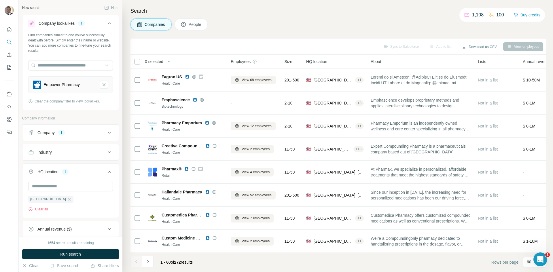
scroll to position [17, 0]
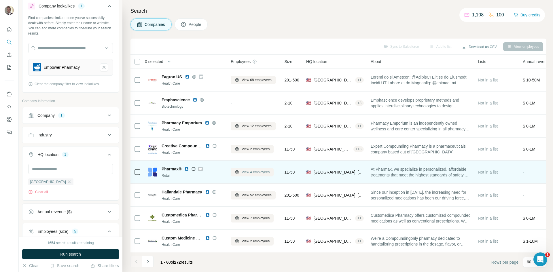
click at [240, 172] on button "View 4 employees" at bounding box center [252, 172] width 43 height 9
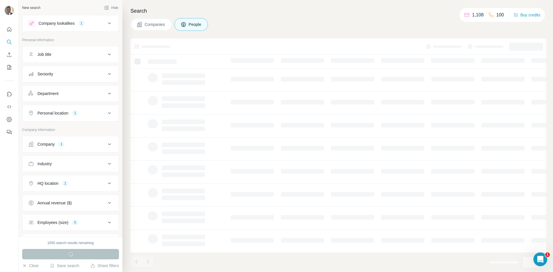
click at [154, 26] on span "Companies" at bounding box center [155, 25] width 21 height 6
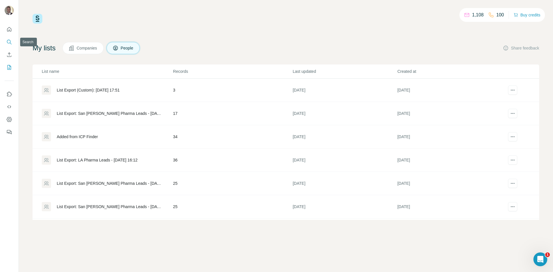
click at [9, 45] on button "Search" at bounding box center [9, 42] width 9 height 10
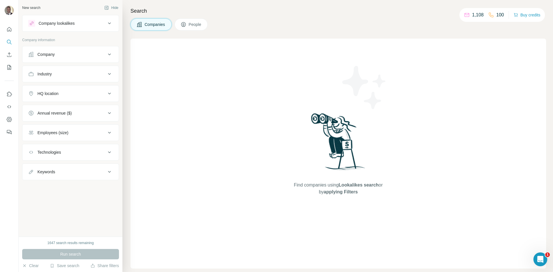
click at [66, 24] on div "Company lookalikes" at bounding box center [57, 23] width 36 height 6
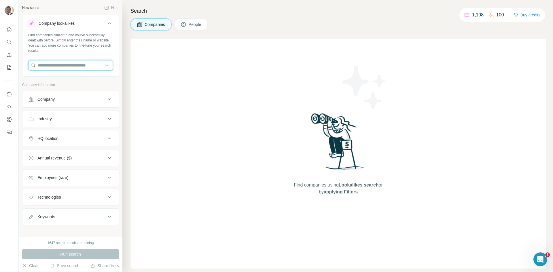
click at [61, 64] on input "text" at bounding box center [70, 65] width 85 height 10
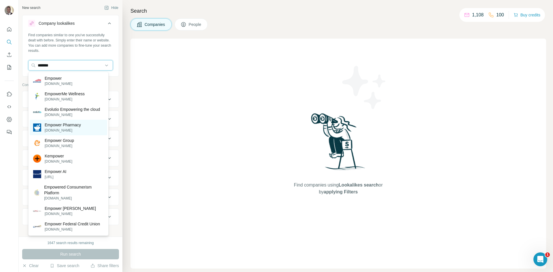
type input "*******"
click at [78, 133] on p "empowerpharmacy.com" at bounding box center [63, 130] width 36 height 5
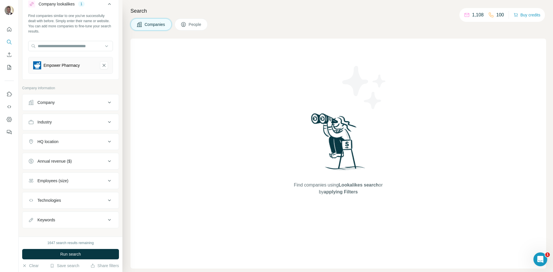
scroll to position [27, 0]
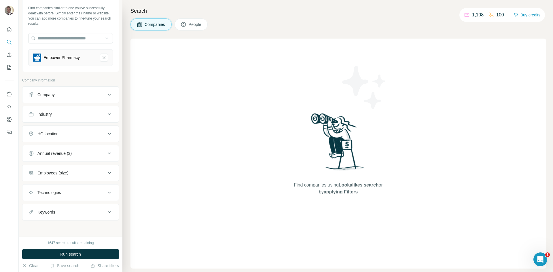
click at [81, 212] on div "Keywords" at bounding box center [67, 212] width 78 height 6
click at [79, 226] on input "text" at bounding box center [64, 226] width 73 height 10
type input "**********"
click at [106, 227] on icon "button" at bounding box center [108, 227] width 6 height 6
click at [79, 138] on button "HQ location" at bounding box center [70, 134] width 96 height 14
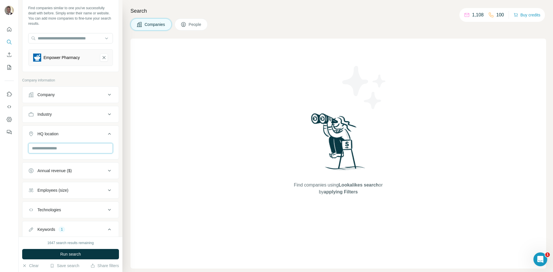
click at [76, 146] on input "text" at bounding box center [70, 148] width 85 height 10
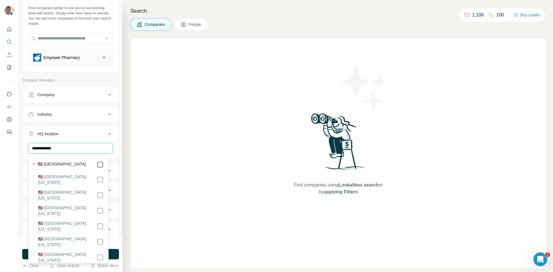
type input "**********"
click at [97, 167] on icon at bounding box center [100, 164] width 7 height 7
click at [113, 259] on div "1647 search results remaining Run search Clear Save search Share filters" at bounding box center [71, 254] width 104 height 35
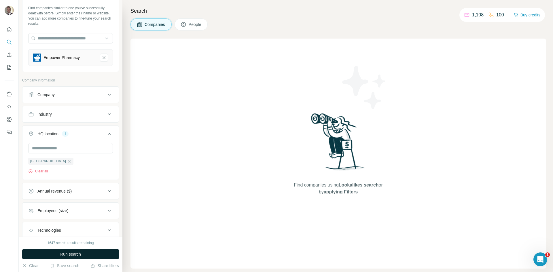
click at [113, 256] on button "Run search" at bounding box center [70, 254] width 97 height 10
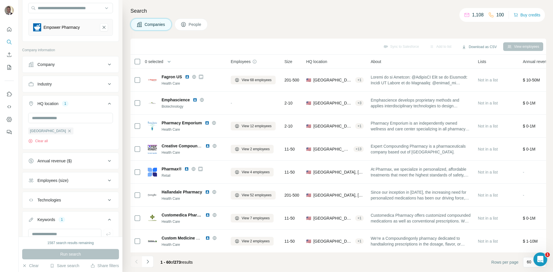
scroll to position [58, 0]
click at [79, 184] on button "Employees (size)" at bounding box center [70, 180] width 96 height 14
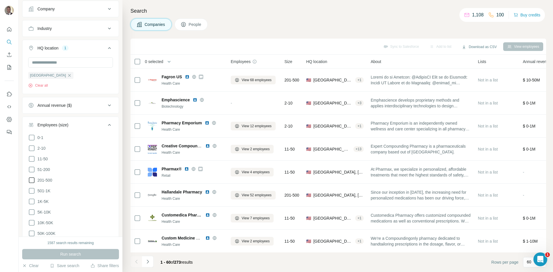
scroll to position [115, 0]
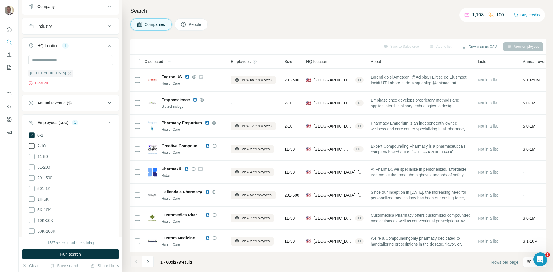
click at [33, 146] on icon at bounding box center [31, 145] width 7 height 7
click at [34, 156] on icon at bounding box center [32, 157] width 6 height 6
click at [33, 167] on icon at bounding box center [31, 167] width 7 height 7
click at [33, 176] on icon at bounding box center [31, 177] width 7 height 7
click at [80, 253] on span "Run search" at bounding box center [70, 254] width 21 height 6
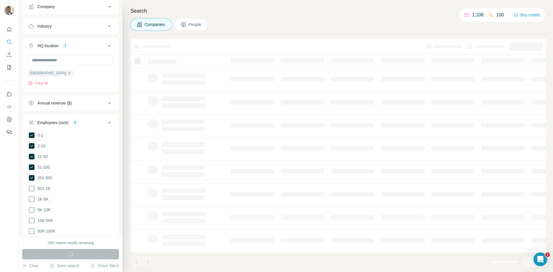
click at [107, 121] on icon at bounding box center [109, 122] width 7 height 7
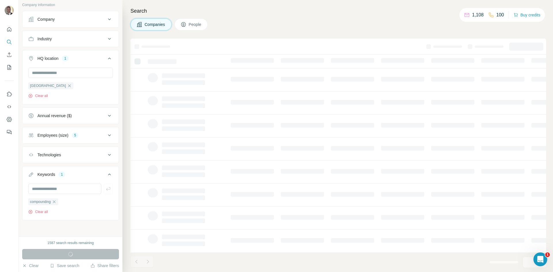
scroll to position [103, 0]
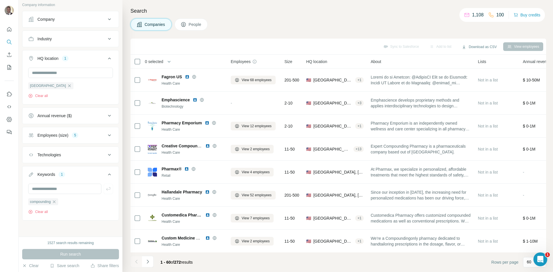
click at [106, 174] on icon at bounding box center [109, 174] width 7 height 7
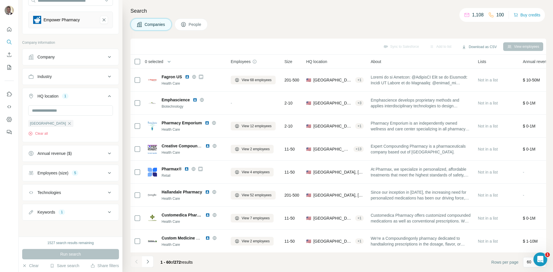
scroll to position [36, 0]
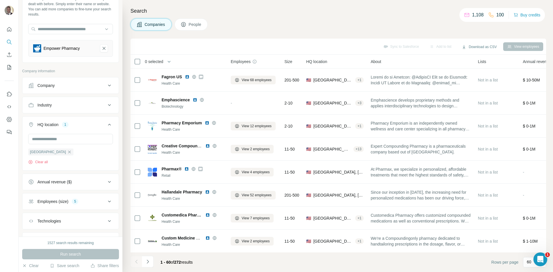
click at [107, 126] on icon at bounding box center [109, 124] width 7 height 7
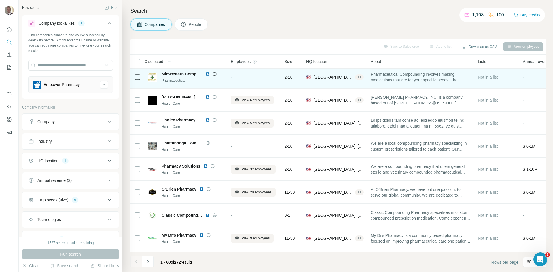
scroll to position [432, 0]
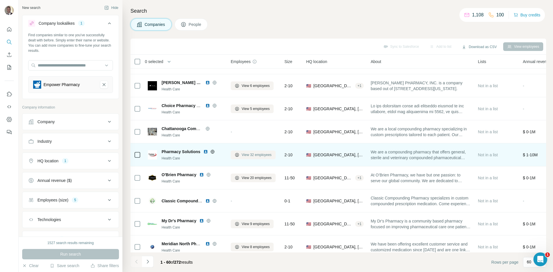
click at [252, 158] on button "View 32 employees" at bounding box center [253, 155] width 45 height 9
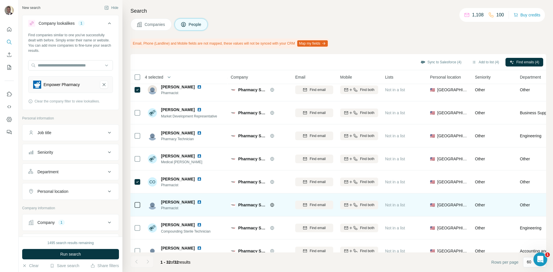
scroll to position [202, 0]
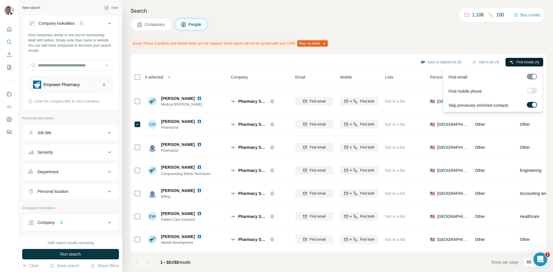
click at [518, 61] on span "Find emails (4)" at bounding box center [527, 62] width 23 height 5
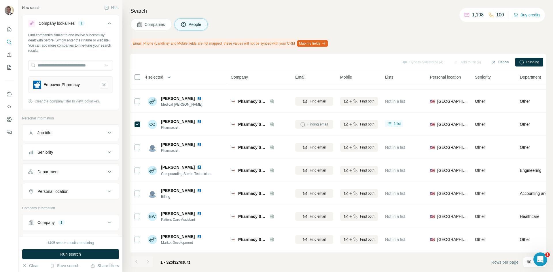
click at [160, 24] on span "Companies" at bounding box center [155, 25] width 21 height 6
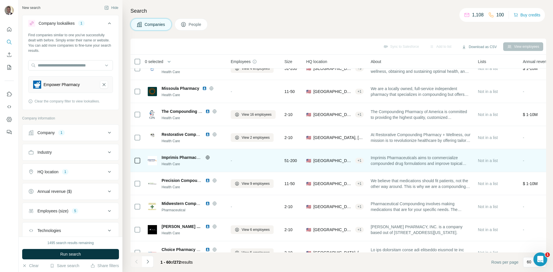
scroll to position [317, 0]
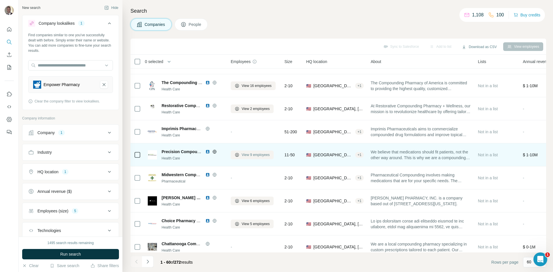
click at [249, 158] on button "View 9 employees" at bounding box center [252, 155] width 43 height 9
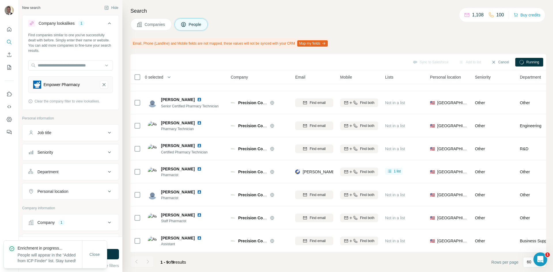
scroll to position [42, 0]
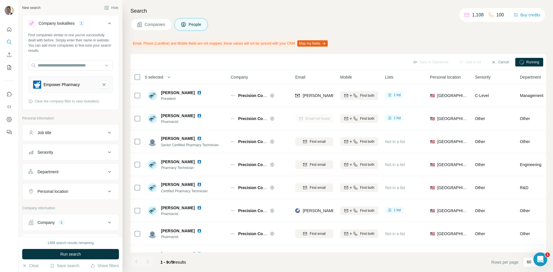
click at [153, 25] on span "Companies" at bounding box center [155, 25] width 21 height 6
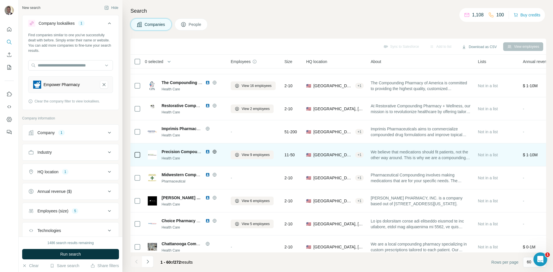
scroll to position [374, 0]
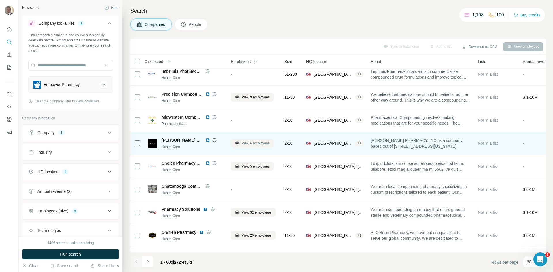
click at [243, 145] on span "View 6 employees" at bounding box center [256, 143] width 28 height 5
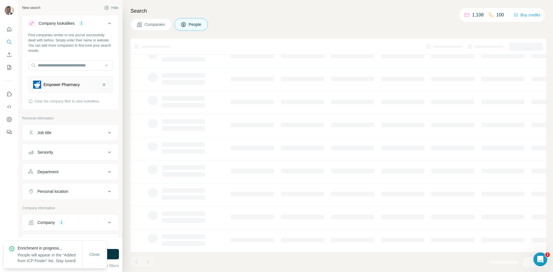
scroll to position [0, 0]
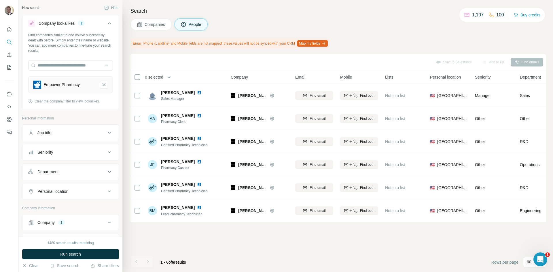
click at [157, 25] on span "Companies" at bounding box center [155, 25] width 21 height 6
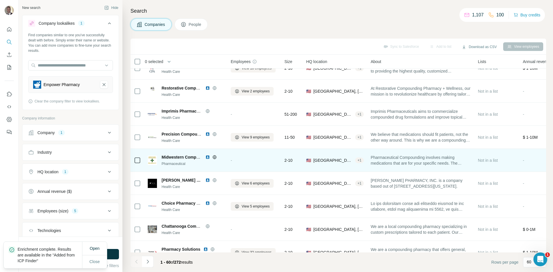
scroll to position [374, 0]
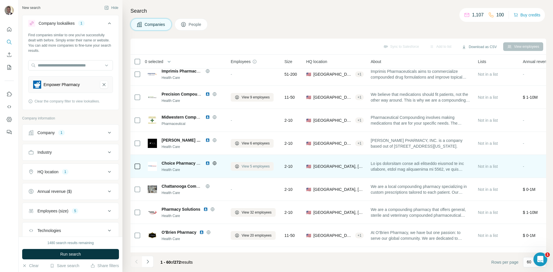
click at [249, 166] on span "View 5 employees" at bounding box center [256, 166] width 28 height 5
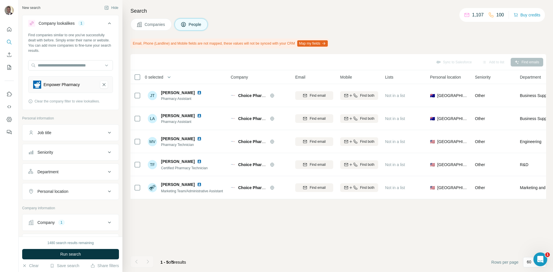
scroll to position [0, 0]
click at [158, 25] on span "Companies" at bounding box center [155, 25] width 21 height 6
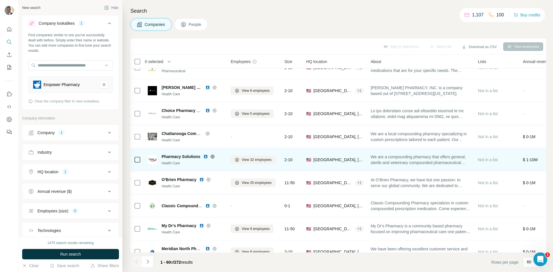
scroll to position [432, 0]
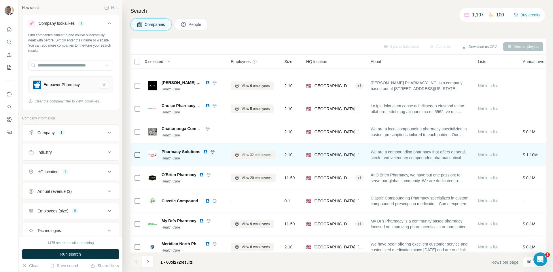
click at [251, 154] on span "View 32 employees" at bounding box center [257, 154] width 30 height 5
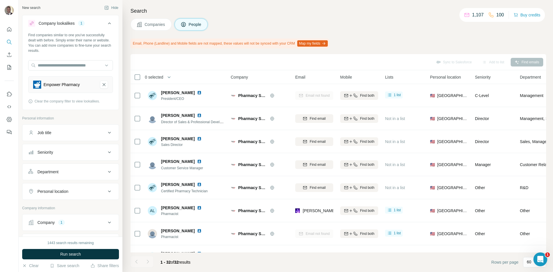
click at [166, 23] on span "Companies" at bounding box center [155, 25] width 21 height 6
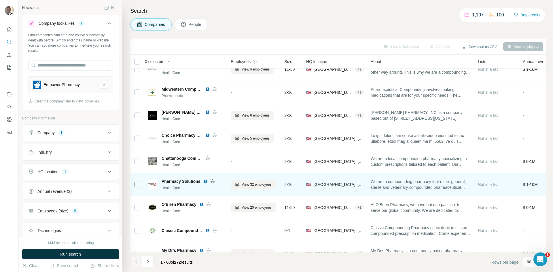
scroll to position [403, 0]
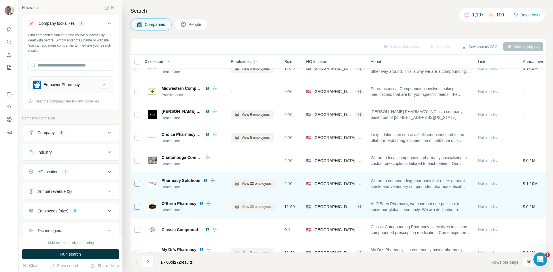
click at [245, 209] on span "View 20 employees" at bounding box center [257, 206] width 30 height 5
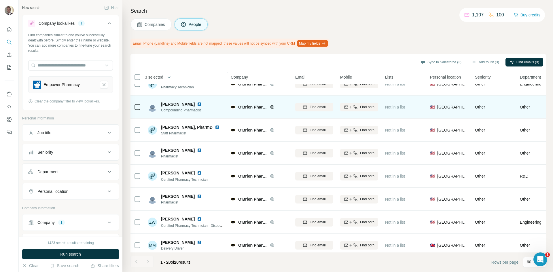
scroll to position [295, 0]
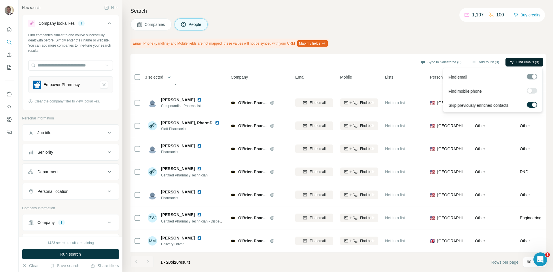
click at [530, 66] on button "Find emails (3)" at bounding box center [524, 62] width 38 height 9
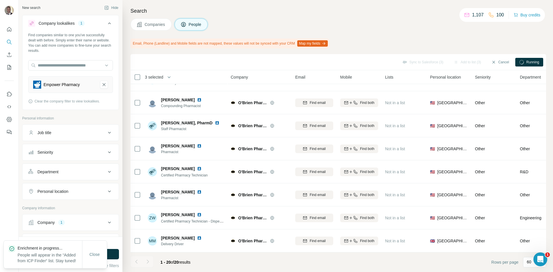
click at [155, 24] on span "Companies" at bounding box center [155, 25] width 21 height 6
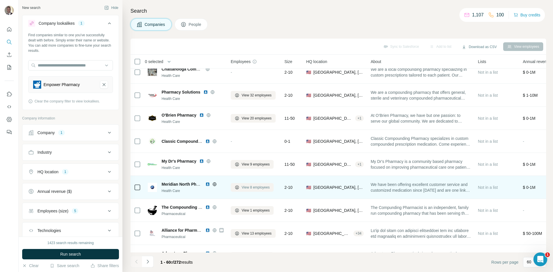
scroll to position [525, 0]
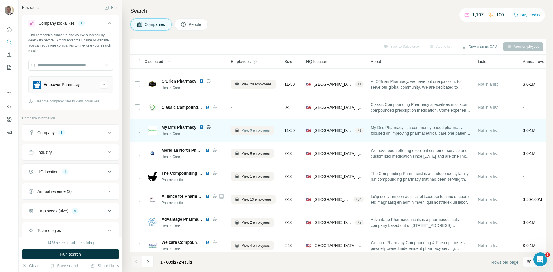
click at [245, 130] on span "View 9 employees" at bounding box center [256, 130] width 28 height 5
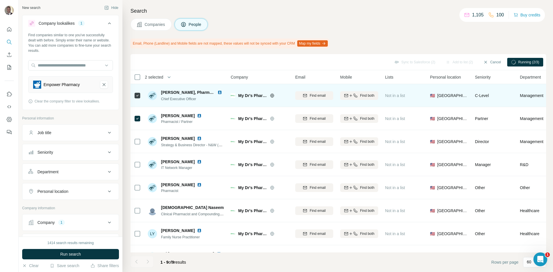
click at [393, 96] on span "Not in a list" at bounding box center [395, 95] width 20 height 5
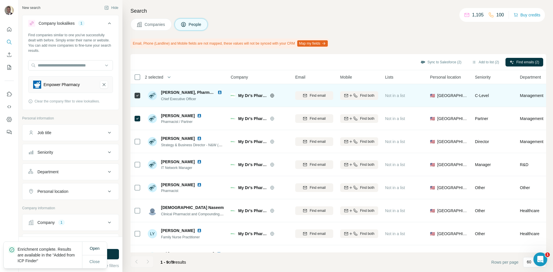
click at [388, 96] on span "Not in a list" at bounding box center [395, 95] width 20 height 5
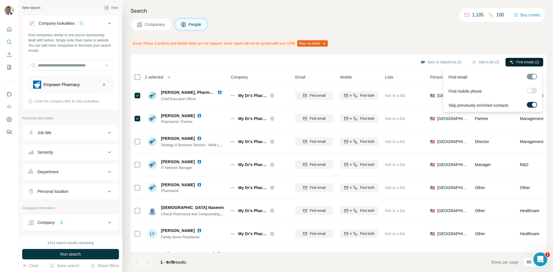
click at [514, 60] on button "Find emails (2)" at bounding box center [524, 62] width 38 height 9
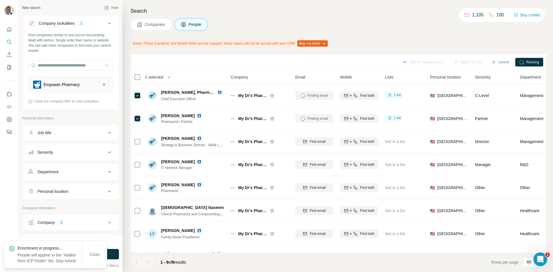
click at [145, 24] on span "Companies" at bounding box center [155, 25] width 21 height 6
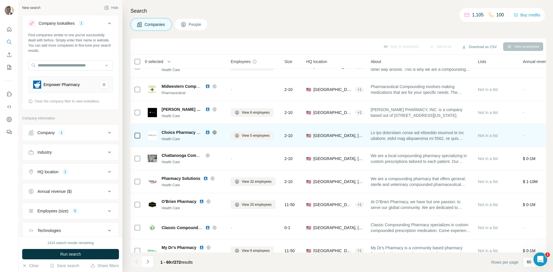
scroll to position [432, 0]
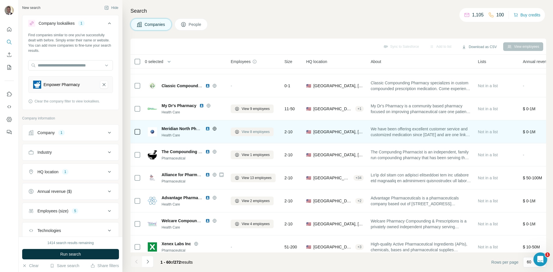
click at [252, 130] on span "View 8 employees" at bounding box center [256, 131] width 28 height 5
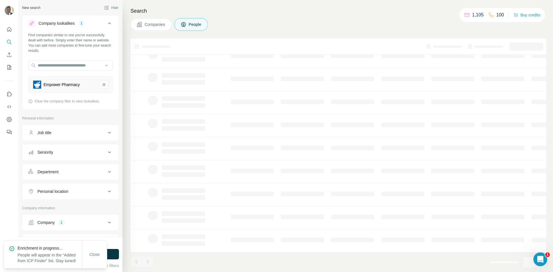
scroll to position [19, 0]
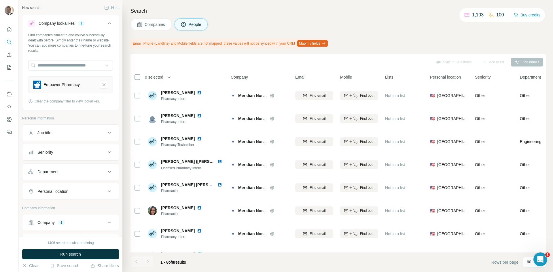
click at [143, 24] on button "Companies" at bounding box center [150, 24] width 41 height 12
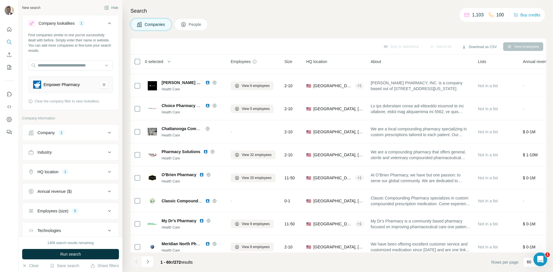
scroll to position [489, 0]
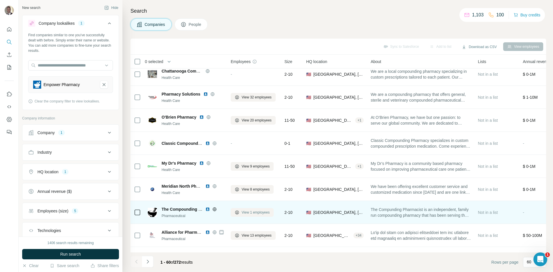
click at [250, 210] on span "View 1 employees" at bounding box center [256, 212] width 28 height 5
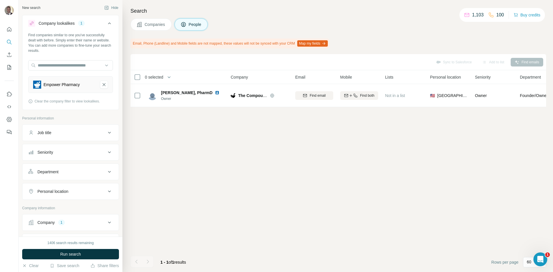
scroll to position [0, 0]
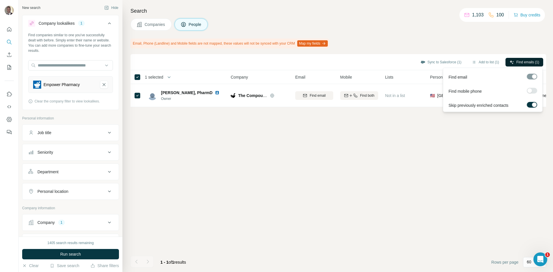
click at [521, 62] on span "Find emails (1)" at bounding box center [527, 62] width 23 height 5
click at [158, 27] on span "Companies" at bounding box center [155, 25] width 21 height 6
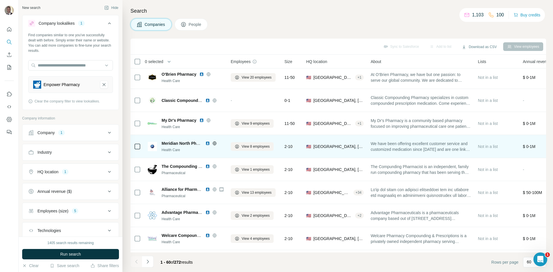
scroll to position [547, 0]
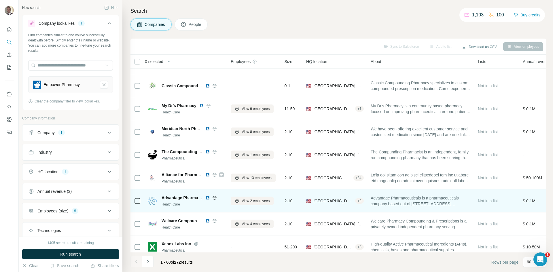
drag, startPoint x: 243, startPoint y: 181, endPoint x: 236, endPoint y: 190, distance: 11.2
click at [0, 0] on tbody "Fagron US Health Care View 68 employees 201-500 🇺🇸 United States, Texas + 1 Not…" at bounding box center [0, 0] width 0 height 0
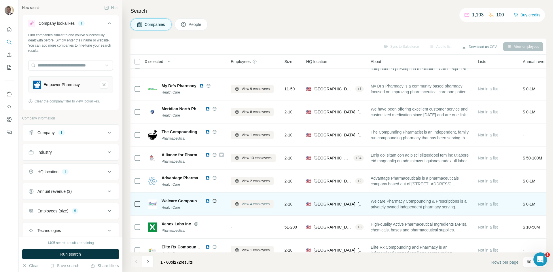
scroll to position [576, 0]
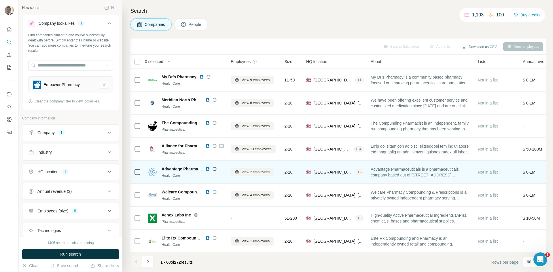
click at [250, 176] on button "View 2 employees" at bounding box center [252, 172] width 43 height 9
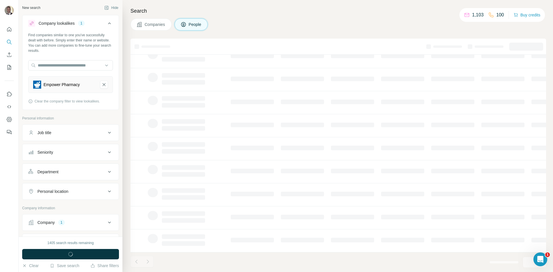
scroll to position [0, 0]
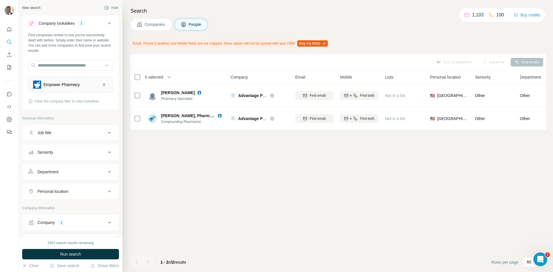
click at [156, 25] on span "Companies" at bounding box center [155, 25] width 21 height 6
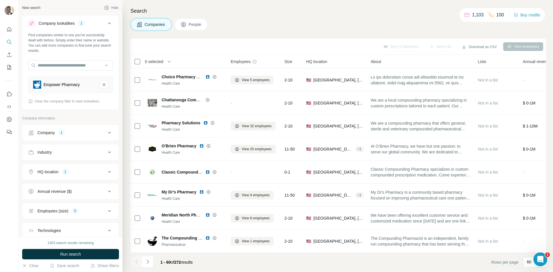
scroll to position [547, 0]
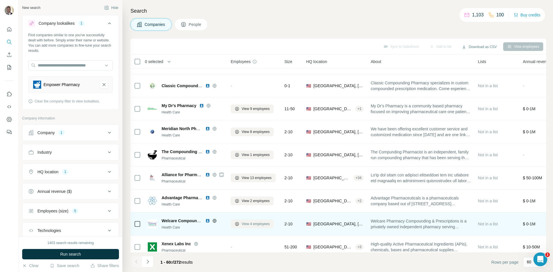
click at [254, 223] on span "View 4 employees" at bounding box center [256, 223] width 28 height 5
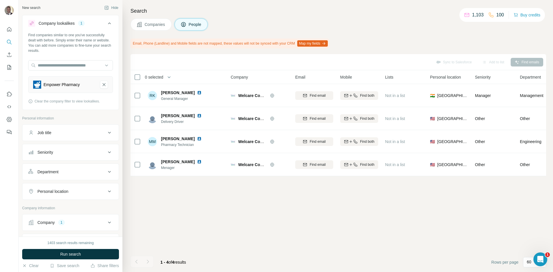
scroll to position [0, 0]
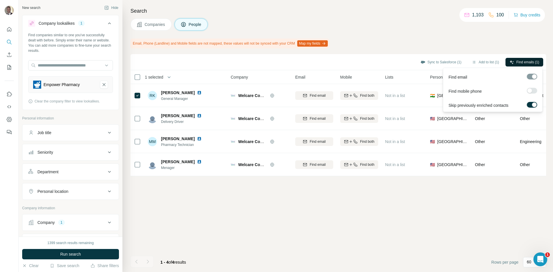
click at [531, 63] on span "Find emails (1)" at bounding box center [527, 62] width 23 height 5
click at [159, 27] on button "Companies" at bounding box center [150, 24] width 41 height 12
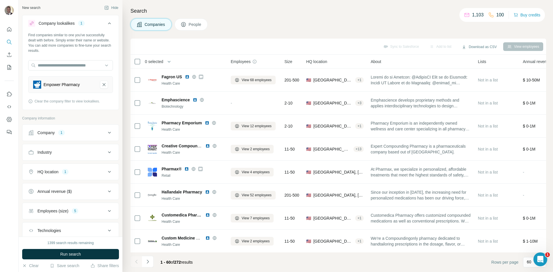
click at [150, 21] on button "Companies" at bounding box center [150, 24] width 41 height 12
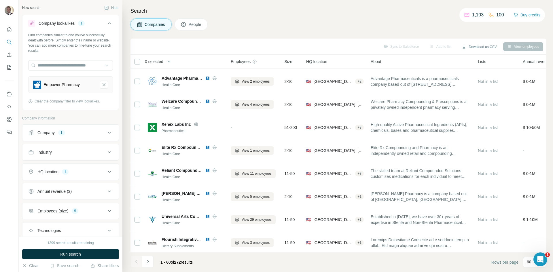
scroll to position [691, 0]
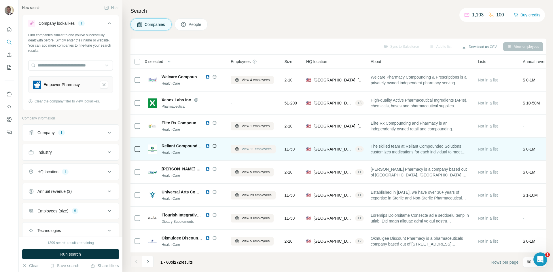
click at [245, 147] on span "View 11 employees" at bounding box center [257, 149] width 30 height 5
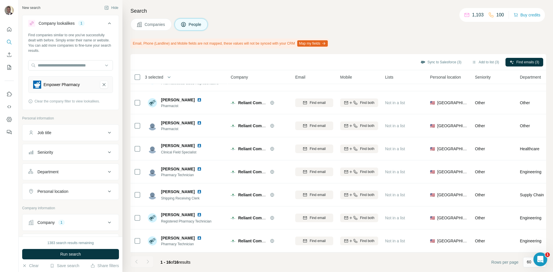
scroll to position [145, 0]
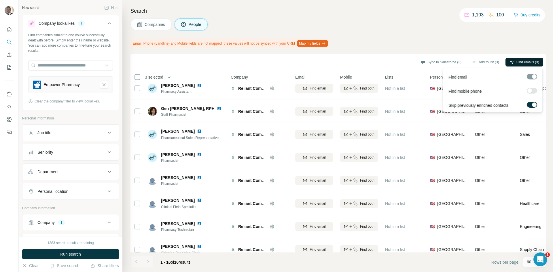
click at [522, 63] on span "Find emails (3)" at bounding box center [527, 62] width 23 height 5
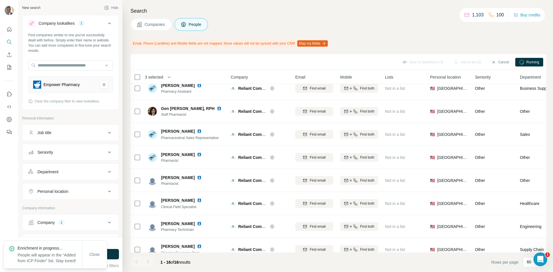
click at [154, 25] on span "Companies" at bounding box center [155, 25] width 21 height 6
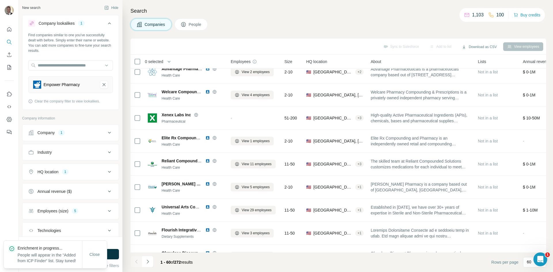
scroll to position [692, 0]
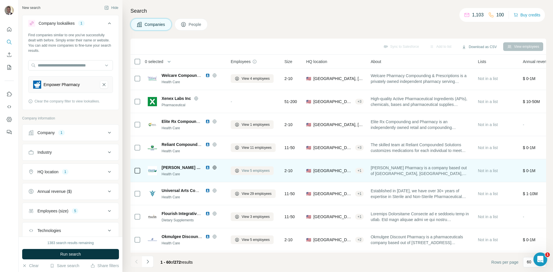
click at [258, 171] on span "View 5 employees" at bounding box center [256, 170] width 28 height 5
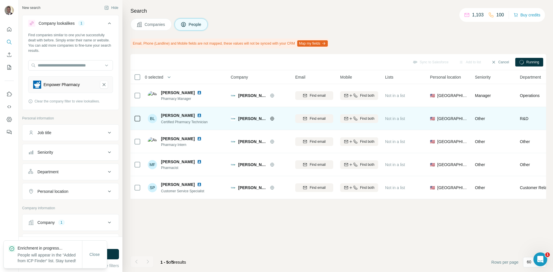
scroll to position [0, 0]
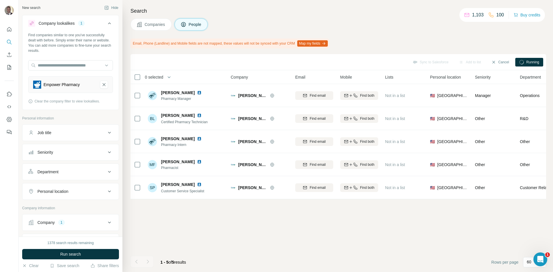
click at [162, 26] on span "Companies" at bounding box center [155, 25] width 21 height 6
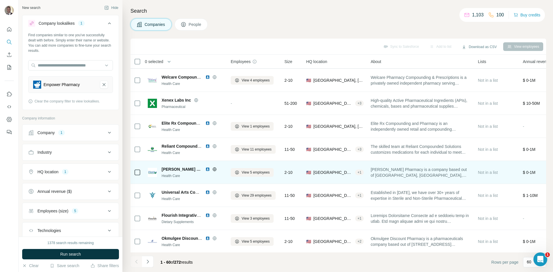
scroll to position [691, 0]
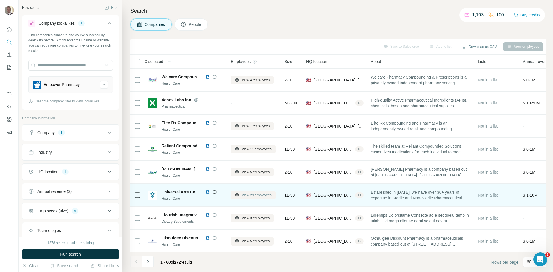
click at [242, 193] on span "View 29 employees" at bounding box center [257, 195] width 30 height 5
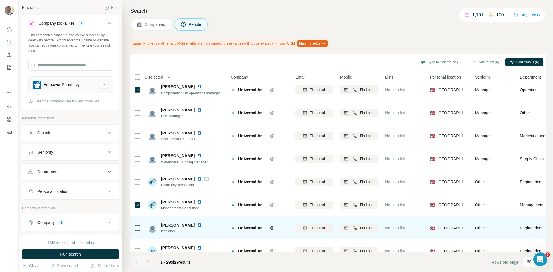
scroll to position [58, 0]
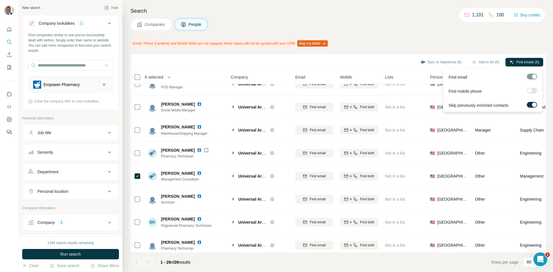
click at [529, 67] on div "Find emails (6)" at bounding box center [524, 63] width 38 height 10
click at [528, 60] on span "Find emails (6)" at bounding box center [527, 62] width 23 height 5
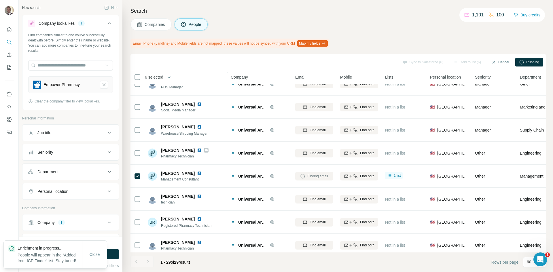
click at [153, 24] on span "Companies" at bounding box center [155, 25] width 21 height 6
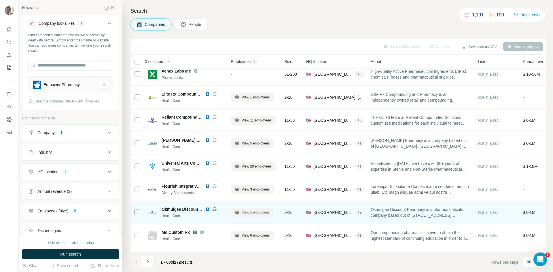
scroll to position [748, 0]
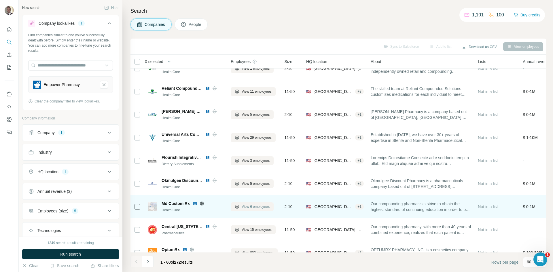
click at [250, 206] on span "View 6 employees" at bounding box center [256, 206] width 28 height 5
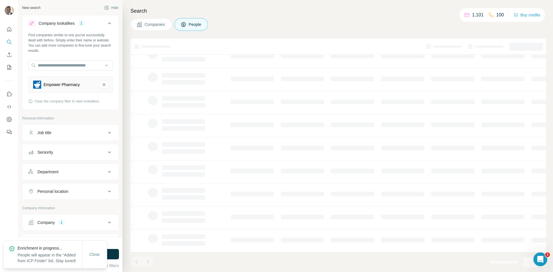
scroll to position [0, 0]
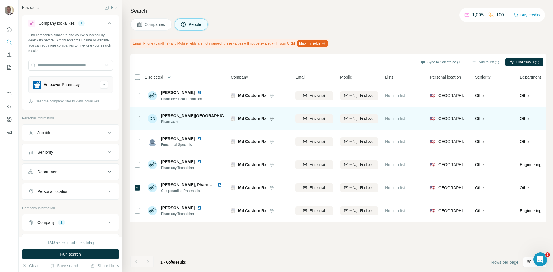
click at [133, 118] on td at bounding box center [137, 118] width 14 height 23
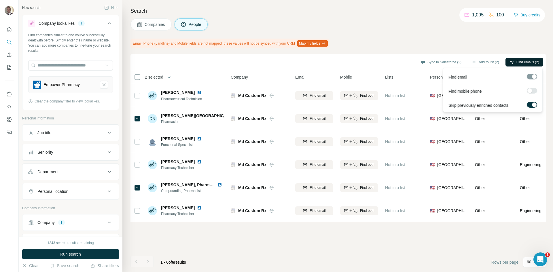
click at [525, 61] on span "Find emails (2)" at bounding box center [527, 62] width 23 height 5
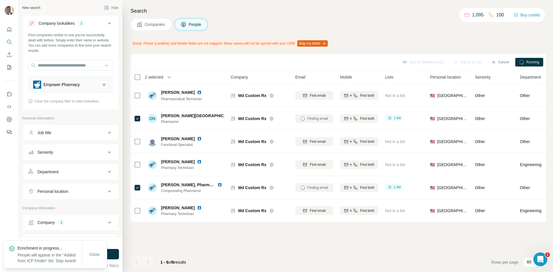
click at [156, 24] on span "Companies" at bounding box center [155, 25] width 21 height 6
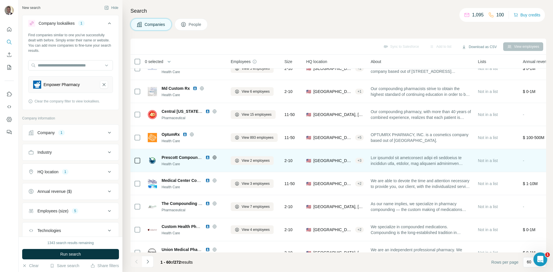
scroll to position [835, 0]
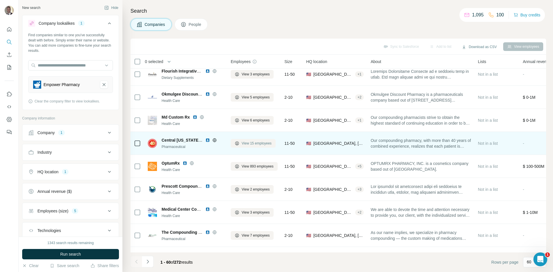
click at [251, 143] on span "View 15 employees" at bounding box center [257, 143] width 30 height 5
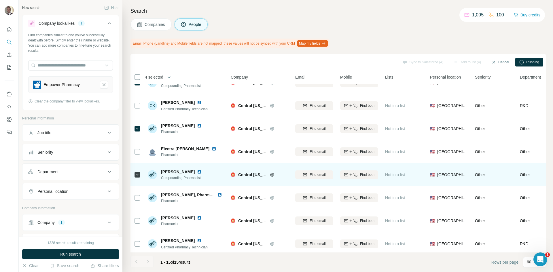
scroll to position [115, 0]
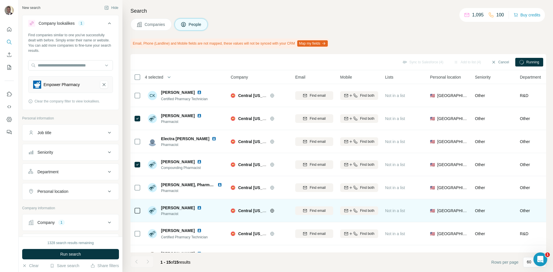
click at [139, 193] on div at bounding box center [137, 188] width 7 height 16
click at [138, 205] on div at bounding box center [137, 211] width 7 height 16
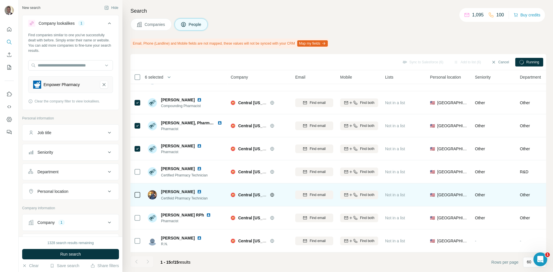
scroll to position [180, 0]
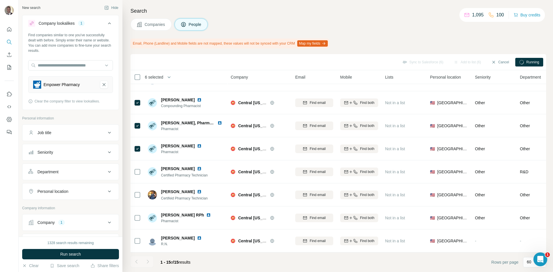
click at [532, 63] on span "Running" at bounding box center [532, 62] width 13 height 5
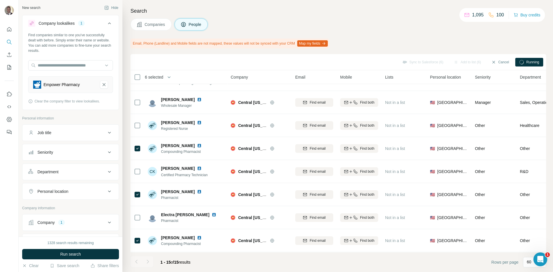
scroll to position [0, 0]
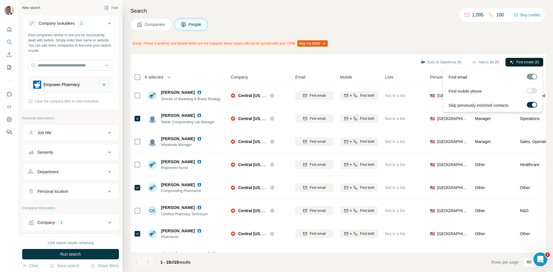
click at [538, 62] on span "Find emails (6)" at bounding box center [527, 62] width 23 height 5
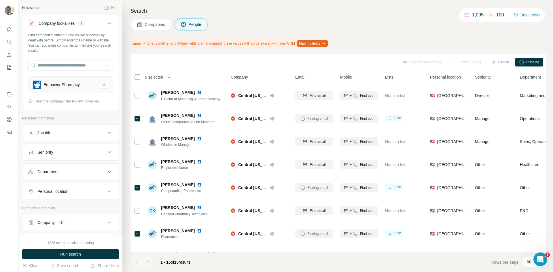
click at [156, 24] on span "Companies" at bounding box center [155, 25] width 21 height 6
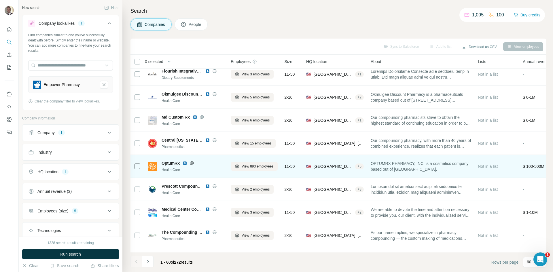
scroll to position [862, 0]
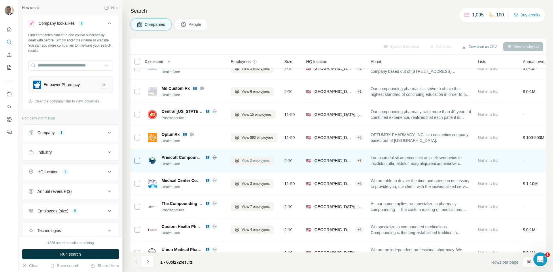
click at [258, 158] on span "View 2 employees" at bounding box center [256, 160] width 28 height 5
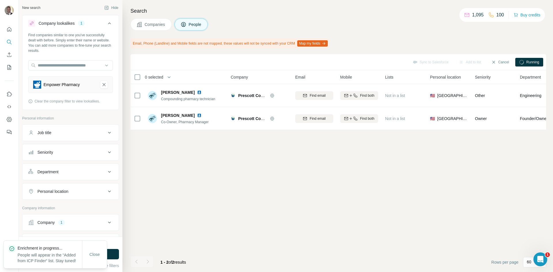
scroll to position [0, 0]
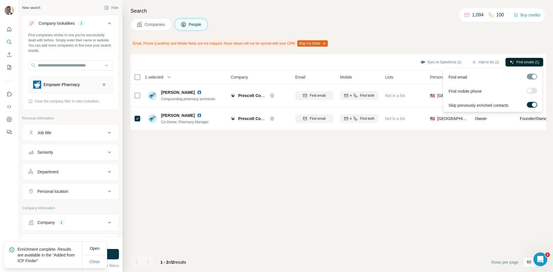
click at [518, 58] on button "Find emails (1)" at bounding box center [524, 62] width 38 height 9
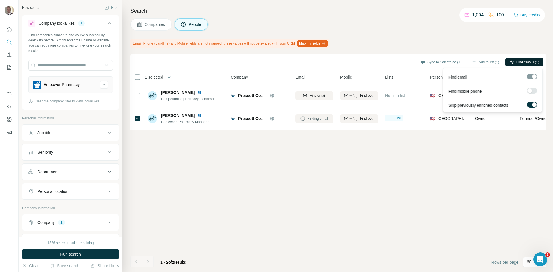
click at [524, 60] on span "Find emails (1)" at bounding box center [527, 62] width 23 height 5
click at [522, 37] on div "Search Companies People Email, Phone (Landline) and Mobile fields are not mappe…" at bounding box center [337, 136] width 430 height 272
click at [160, 24] on span "Companies" at bounding box center [155, 25] width 21 height 6
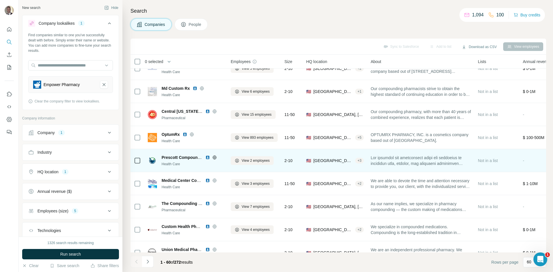
scroll to position [892, 0]
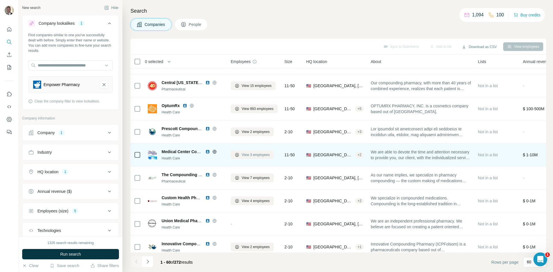
click at [254, 155] on span "View 3 employees" at bounding box center [256, 154] width 28 height 5
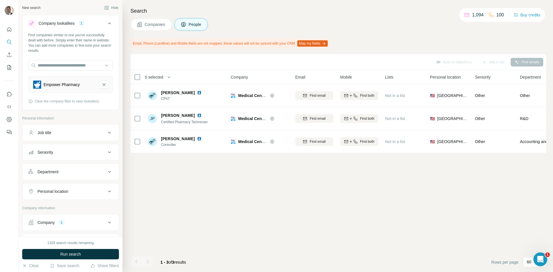
scroll to position [0, 0]
click at [153, 22] on span "Companies" at bounding box center [155, 25] width 21 height 6
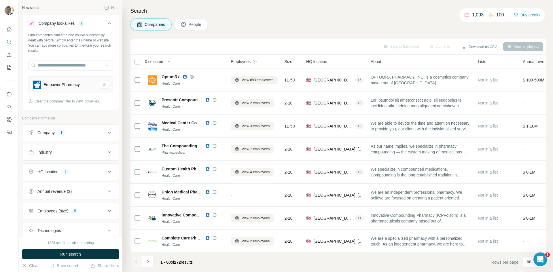
scroll to position [950, 0]
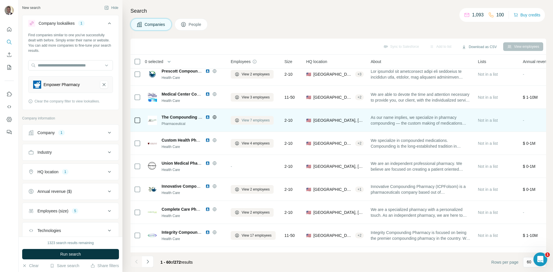
click at [254, 122] on span "View 7 employees" at bounding box center [256, 120] width 28 height 5
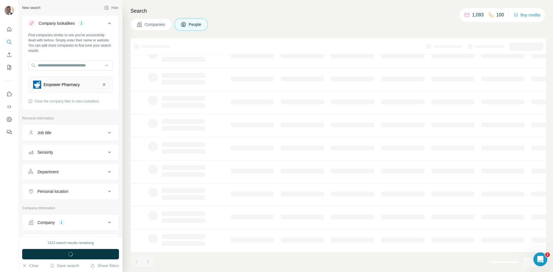
scroll to position [49, 0]
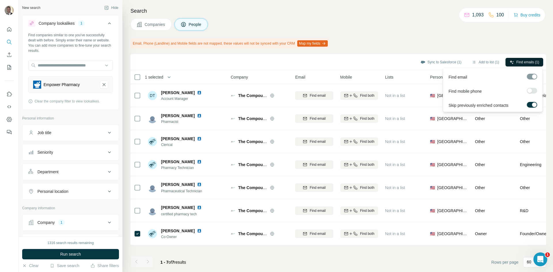
click at [531, 63] on span "Find emails (1)" at bounding box center [527, 62] width 23 height 5
click at [154, 25] on span "Companies" at bounding box center [155, 25] width 21 height 6
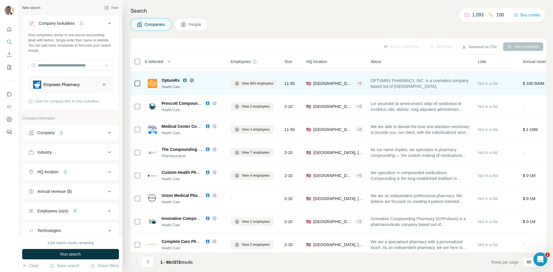
scroll to position [979, 0]
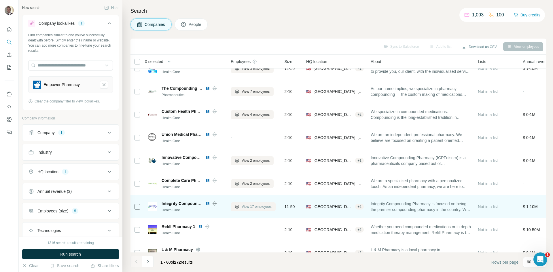
click at [253, 204] on span "View 17 employees" at bounding box center [257, 206] width 30 height 5
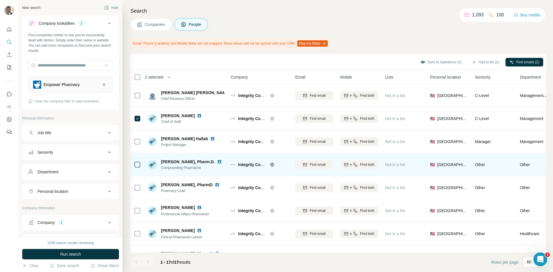
click at [141, 164] on td at bounding box center [137, 164] width 14 height 23
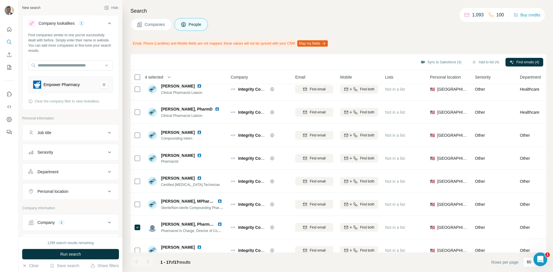
scroll to position [173, 0]
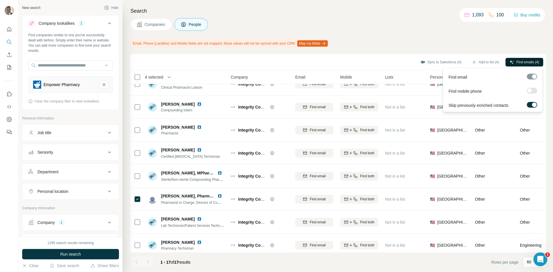
click at [516, 63] on span "Find emails (4)" at bounding box center [527, 62] width 23 height 5
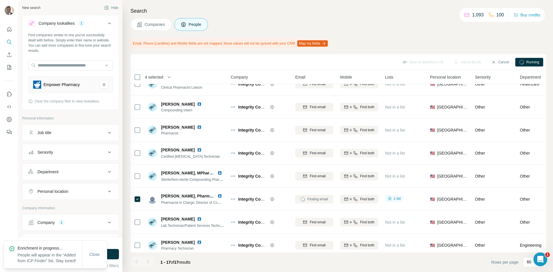
click at [155, 26] on span "Companies" at bounding box center [155, 25] width 21 height 6
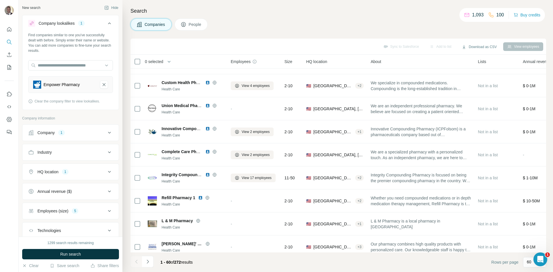
scroll to position [1151, 0]
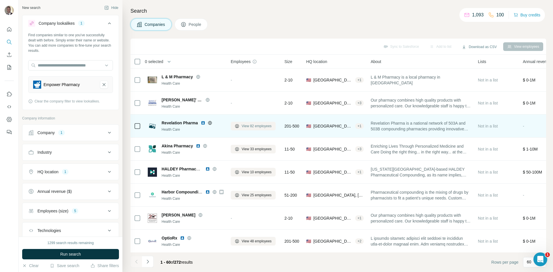
click at [244, 126] on span "View 82 employees" at bounding box center [257, 125] width 30 height 5
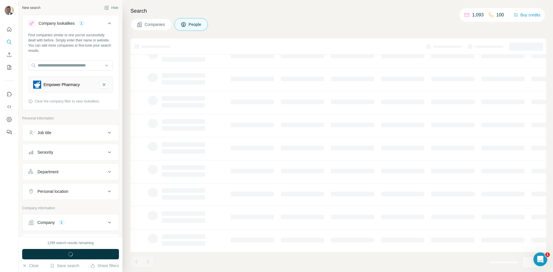
scroll to position [49, 0]
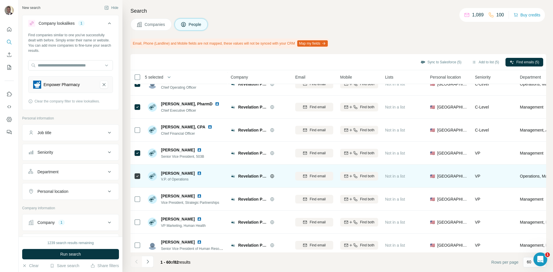
scroll to position [86, 0]
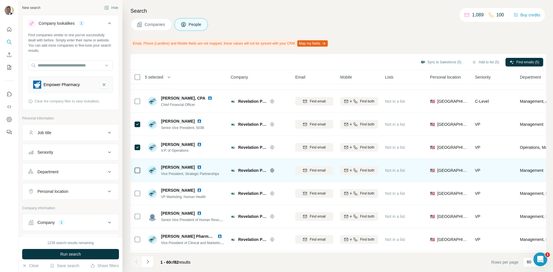
click at [134, 171] on td at bounding box center [137, 170] width 14 height 23
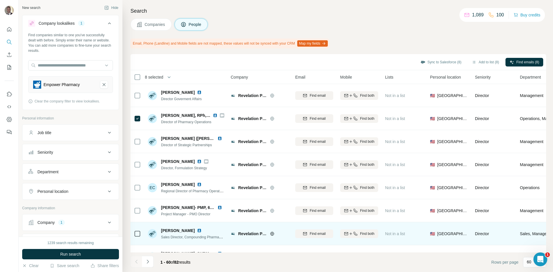
scroll to position [374, 0]
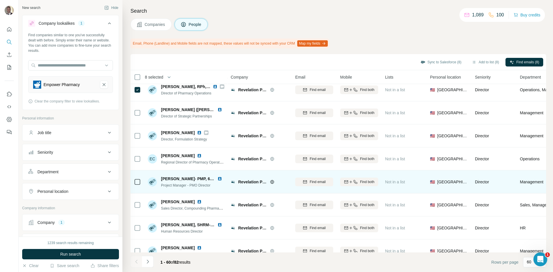
click at [138, 178] on icon at bounding box center [137, 181] width 7 height 7
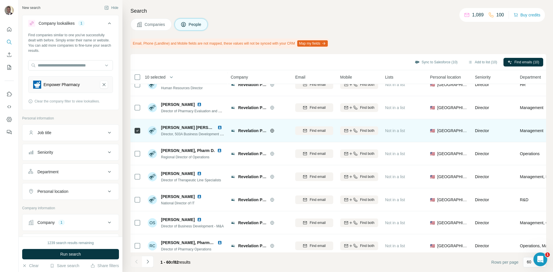
scroll to position [518, 0]
click at [133, 132] on td at bounding box center [137, 130] width 14 height 23
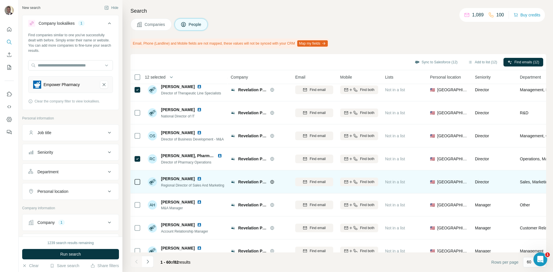
scroll to position [662, 0]
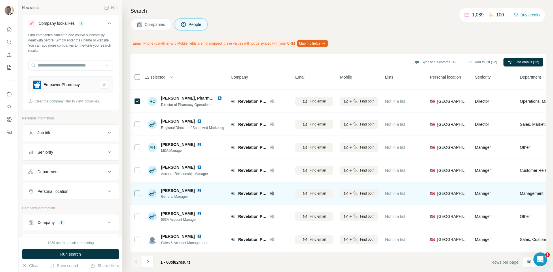
click at [138, 188] on div at bounding box center [137, 193] width 7 height 16
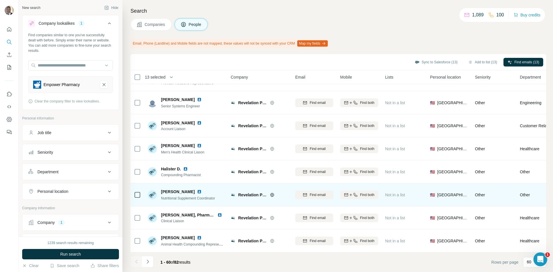
scroll to position [1216, 0]
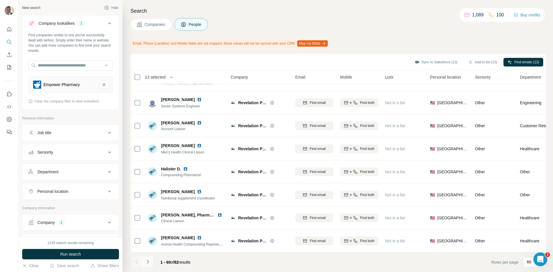
click at [149, 259] on icon "Navigate to next page" at bounding box center [148, 262] width 6 height 6
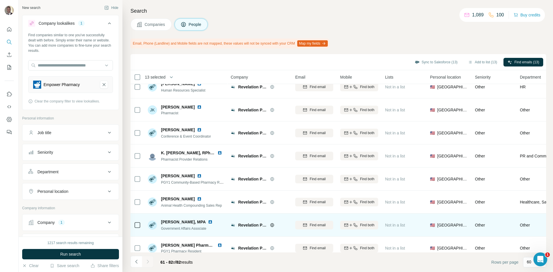
scroll to position [0, 0]
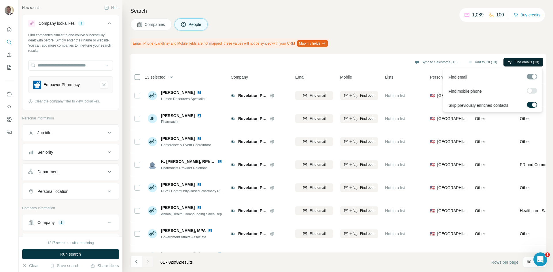
click at [530, 64] on span "Find emails (13)" at bounding box center [526, 62] width 25 height 5
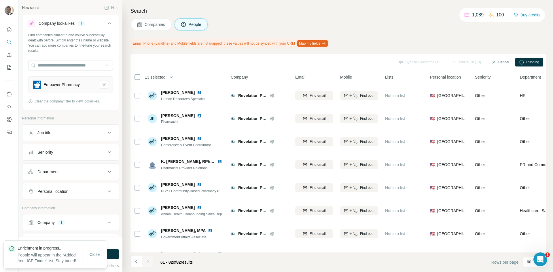
click at [154, 24] on span "Companies" at bounding box center [155, 25] width 21 height 6
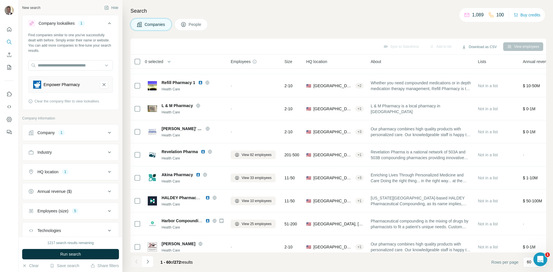
scroll to position [1151, 0]
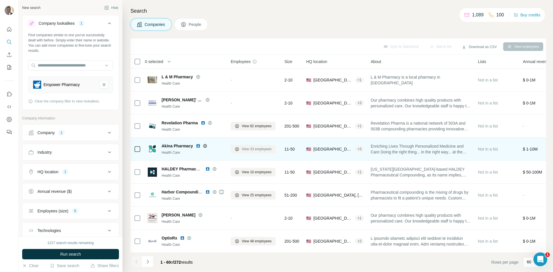
click at [255, 149] on span "View 33 employees" at bounding box center [257, 149] width 30 height 5
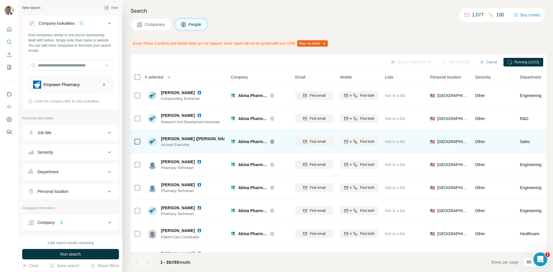
scroll to position [594, 0]
